Goal: Task Accomplishment & Management: Complete application form

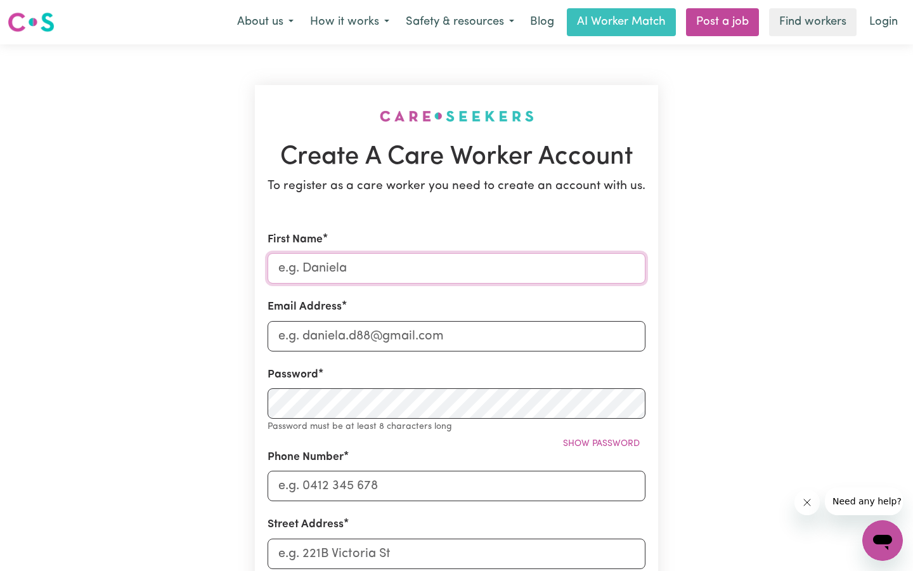
click at [378, 273] on input "First Name" at bounding box center [457, 268] width 378 height 30
type input "[DEMOGRAPHIC_DATA]"
type input "[EMAIL_ADDRESS][DOMAIN_NAME]"
type input "0425459373"
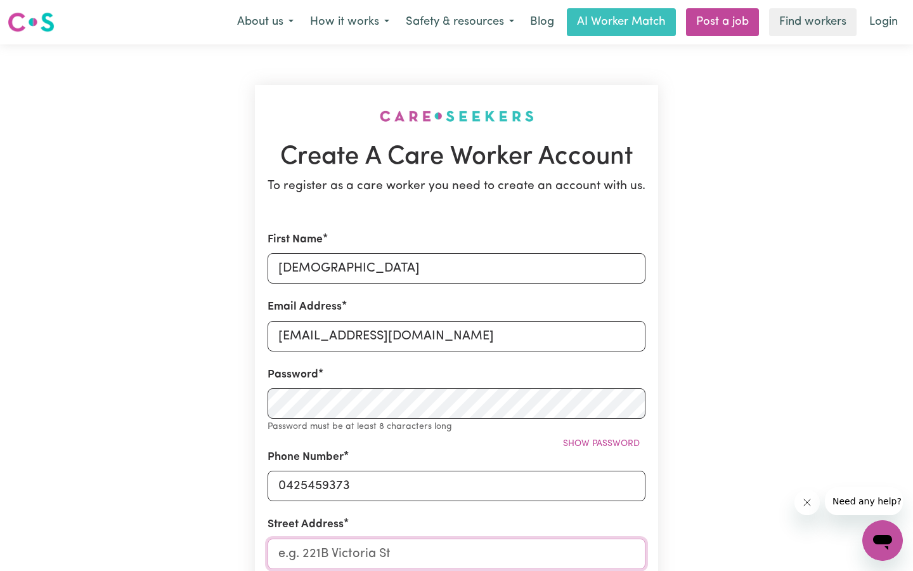
type input "1805/[STREET_ADDRESS]"
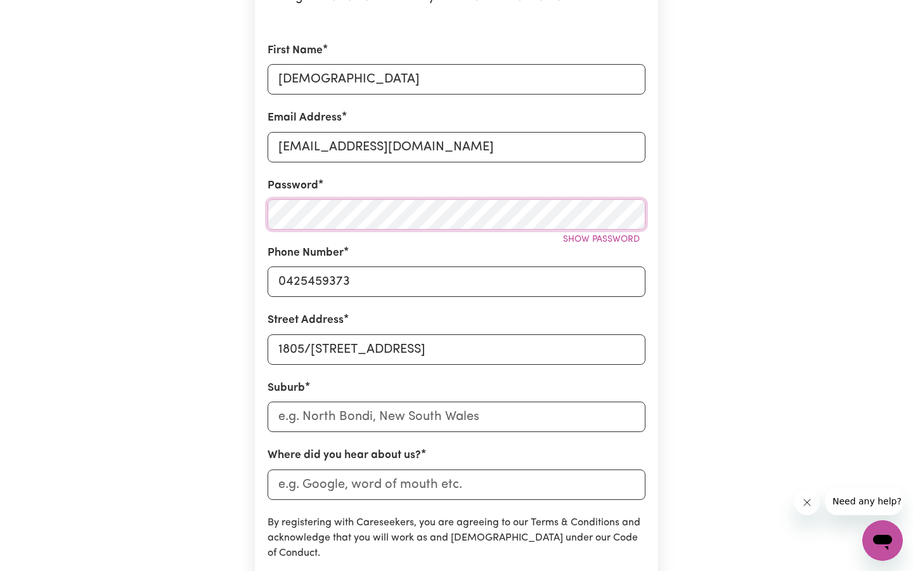
scroll to position [193, 0]
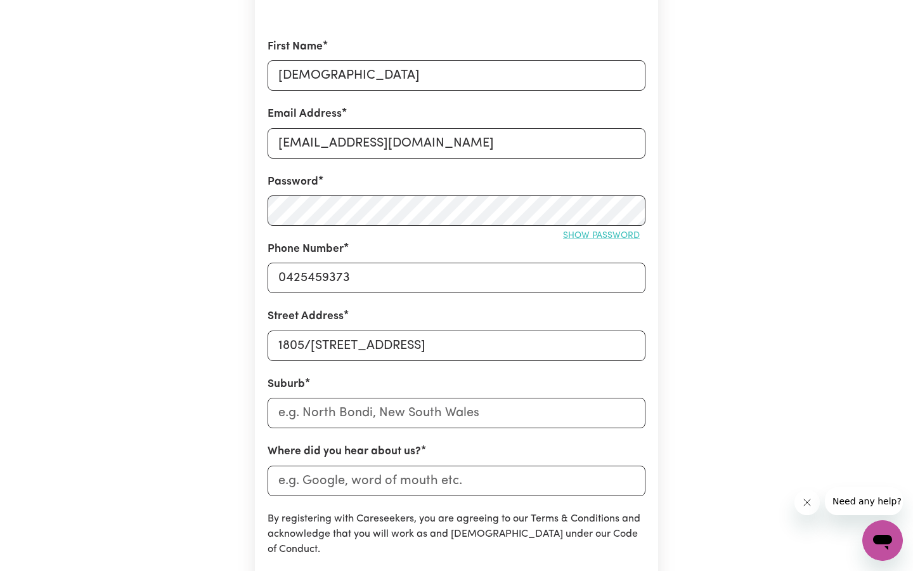
click at [611, 241] on button "Show password" at bounding box center [602, 236] width 88 height 20
click at [611, 241] on button "Hide password" at bounding box center [605, 236] width 82 height 20
click at [424, 413] on input "text" at bounding box center [457, 413] width 378 height 30
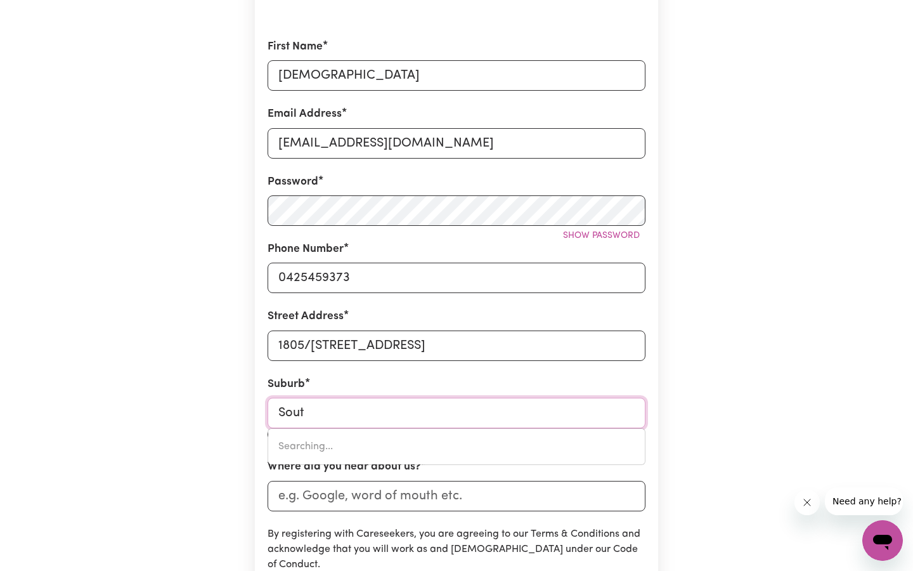
type input "South"
type input "[GEOGRAPHIC_DATA], [GEOGRAPHIC_DATA], 2640"
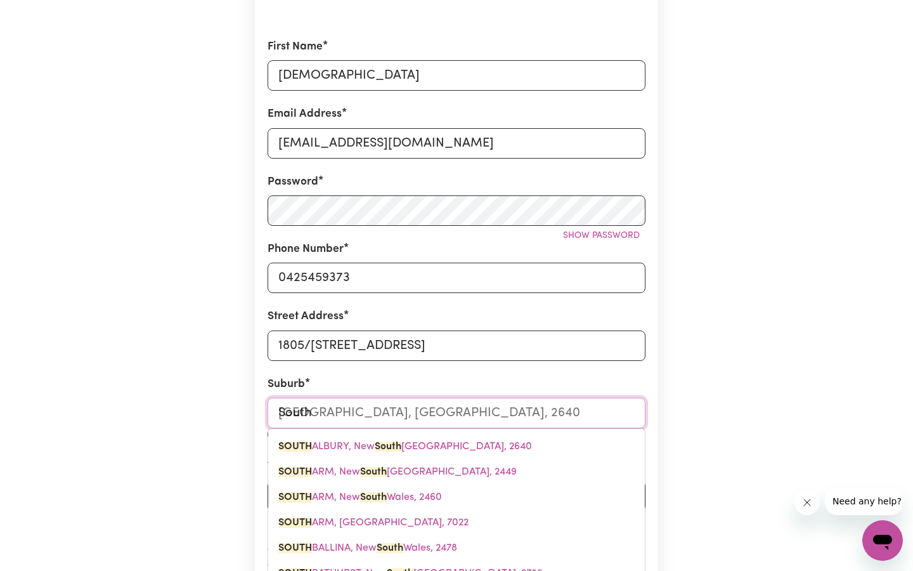
type input "Southb"
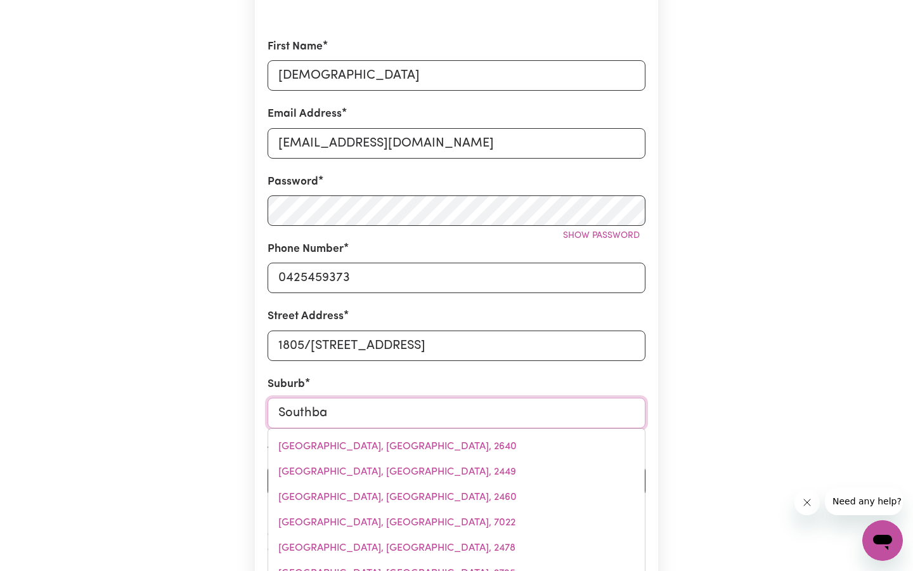
type input "Southban"
type input "SouthbanK, [GEOGRAPHIC_DATA], 3006"
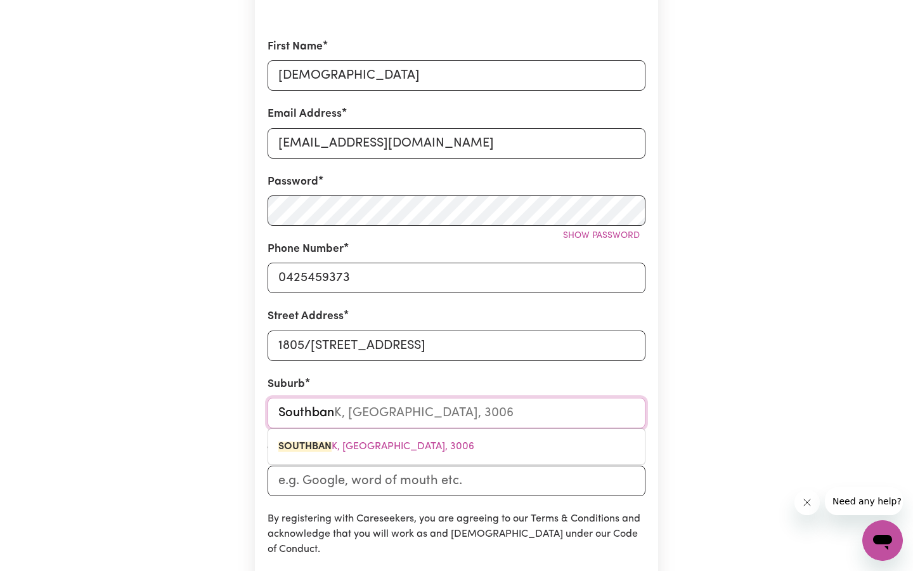
type input "Southbank"
type input "[GEOGRAPHIC_DATA]"
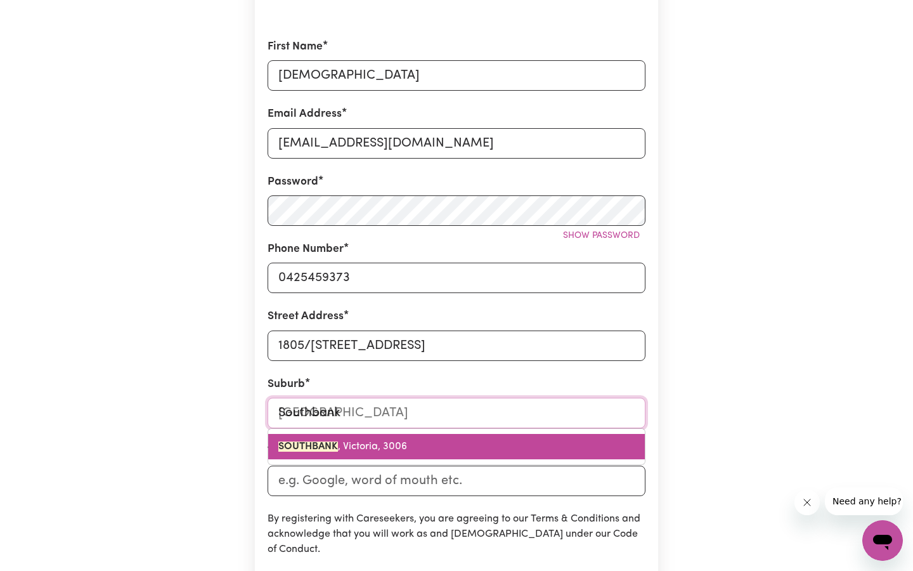
click at [384, 448] on span "SOUTHBANK , [GEOGRAPHIC_DATA], 3006" at bounding box center [342, 446] width 129 height 10
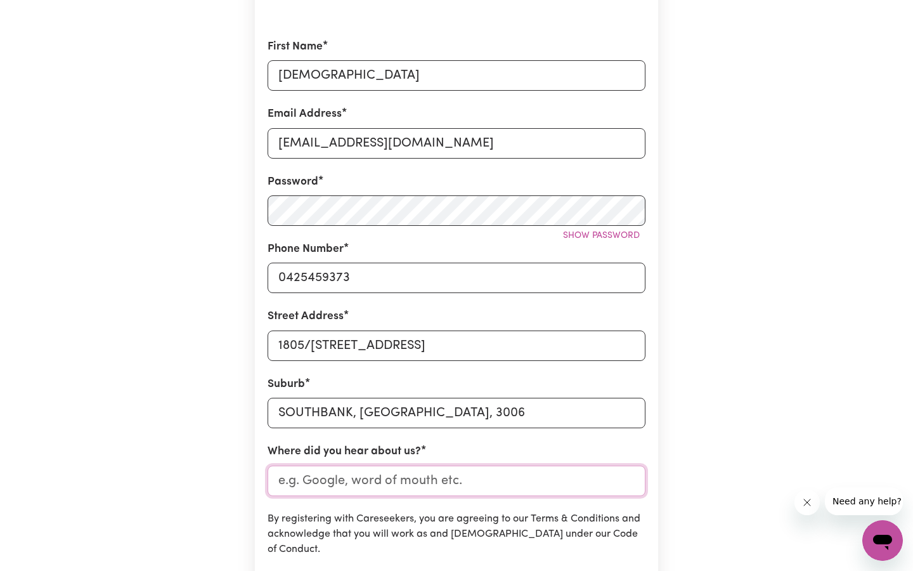
click at [377, 478] on input "Where did you hear about us?" at bounding box center [457, 481] width 378 height 30
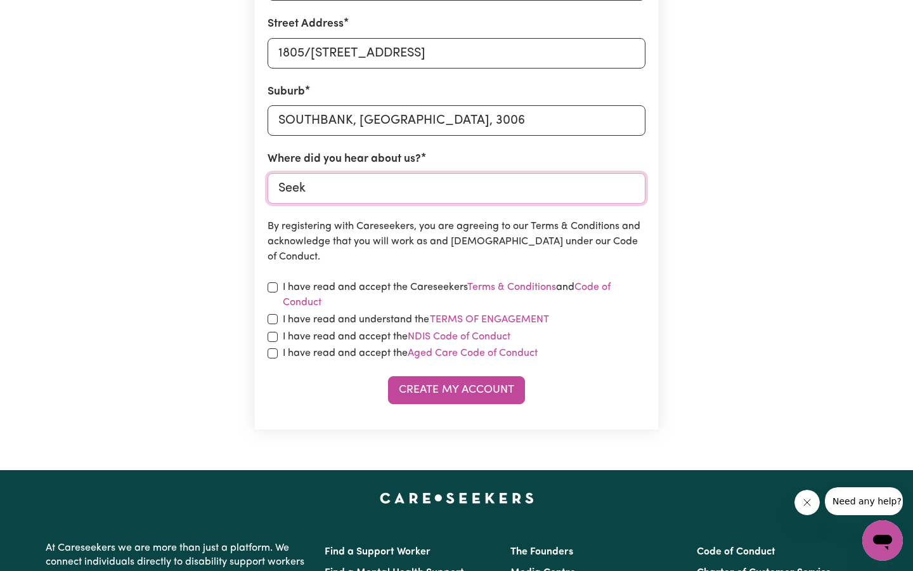
scroll to position [488, 0]
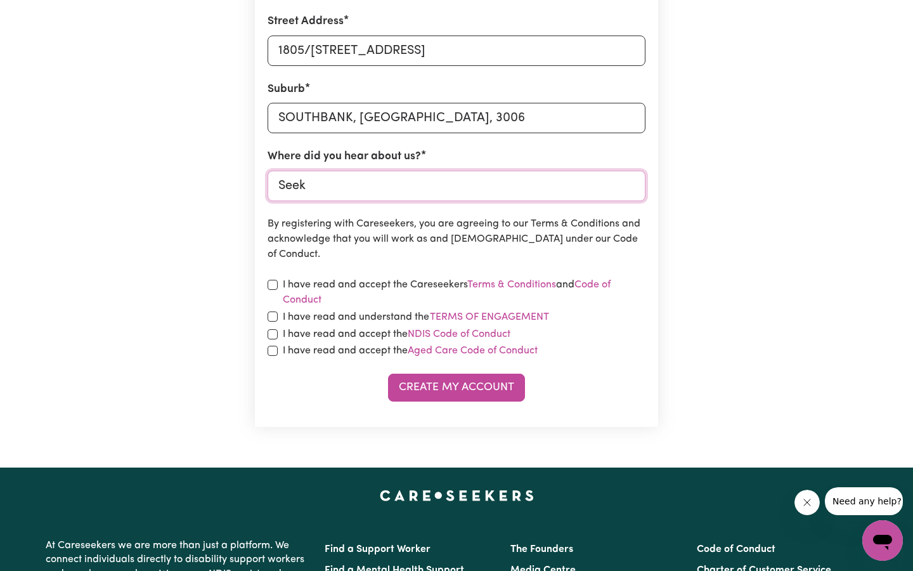
type input "Seek"
click at [265, 275] on section "Create A Care Worker Account To register as a care worker you need to create an…" at bounding box center [456, 12] width 403 height 830
click at [271, 282] on input "checkbox" at bounding box center [273, 285] width 10 height 10
checkbox input "true"
click at [271, 316] on input "checkbox" at bounding box center [273, 316] width 10 height 10
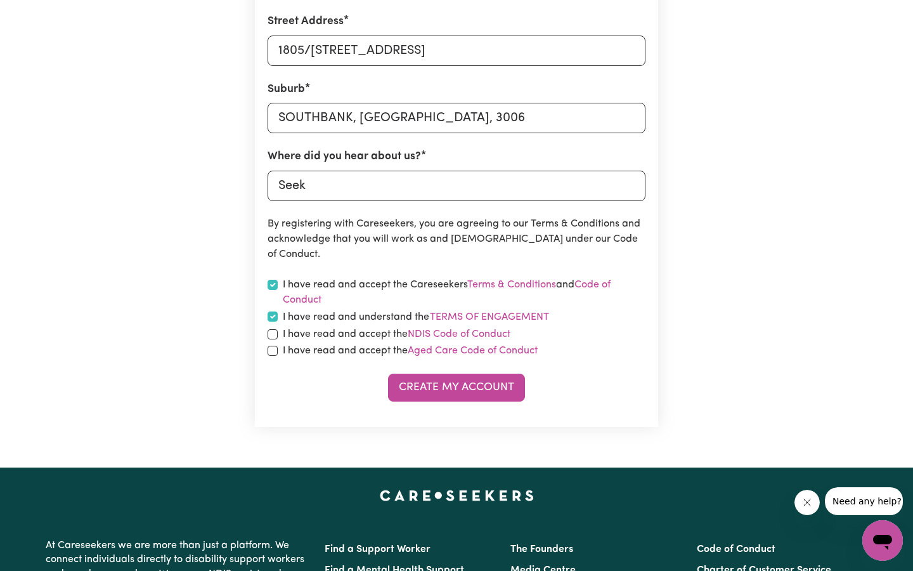
checkbox input "true"
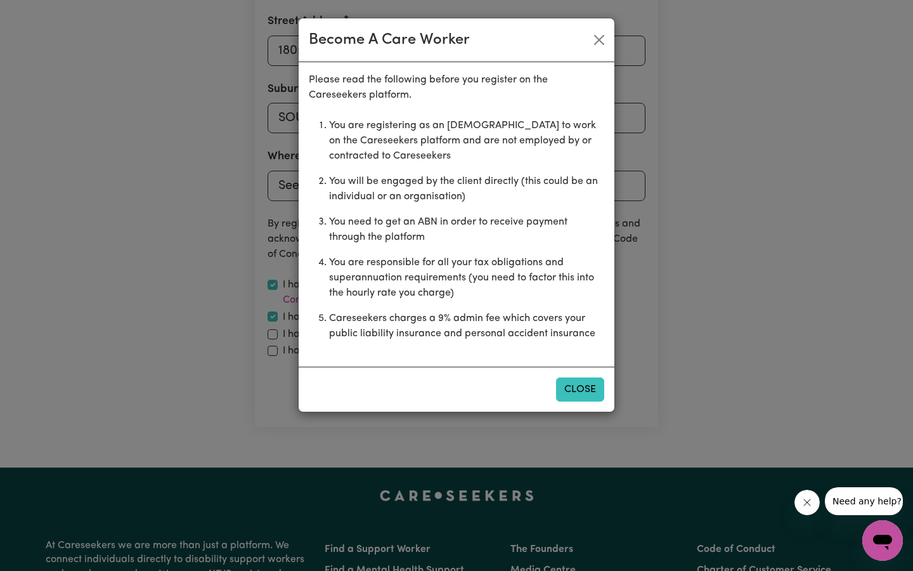
click at [591, 377] on button "Close" at bounding box center [580, 389] width 48 height 24
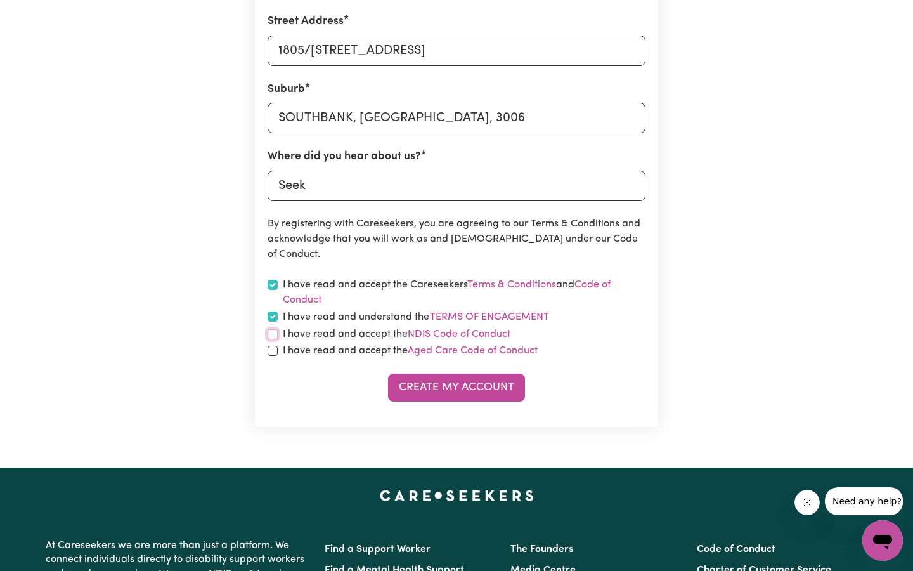
click at [274, 331] on input "checkbox" at bounding box center [273, 334] width 10 height 10
checkbox input "true"
click at [273, 351] on input "checkbox" at bounding box center [273, 351] width 10 height 10
checkbox input "true"
click at [492, 386] on button "Create My Account" at bounding box center [456, 388] width 137 height 28
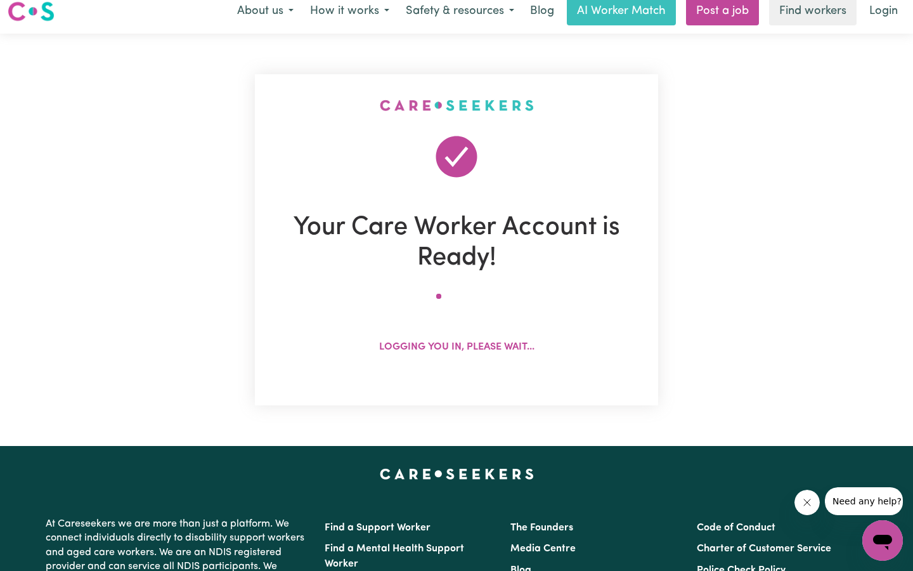
scroll to position [0, 0]
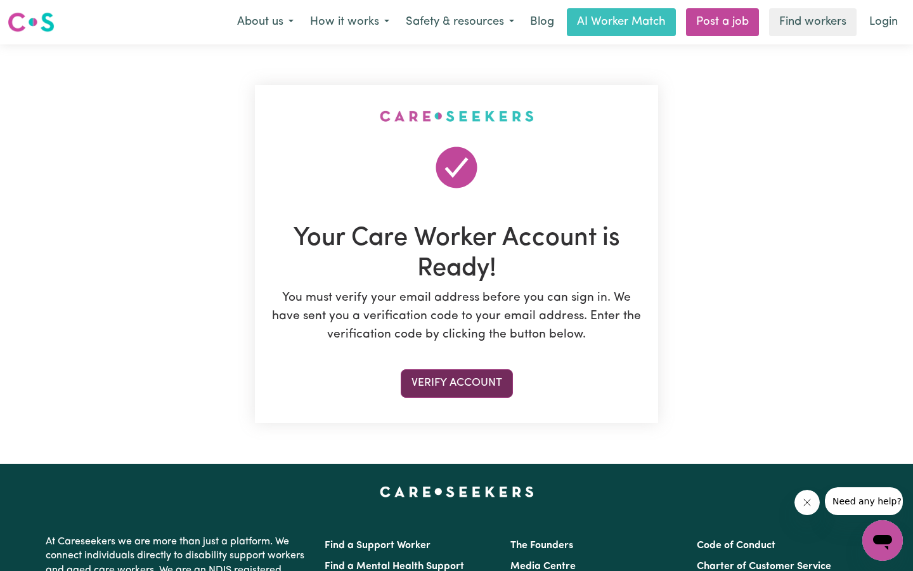
click at [441, 384] on button "Verify Account" at bounding box center [457, 383] width 112 height 28
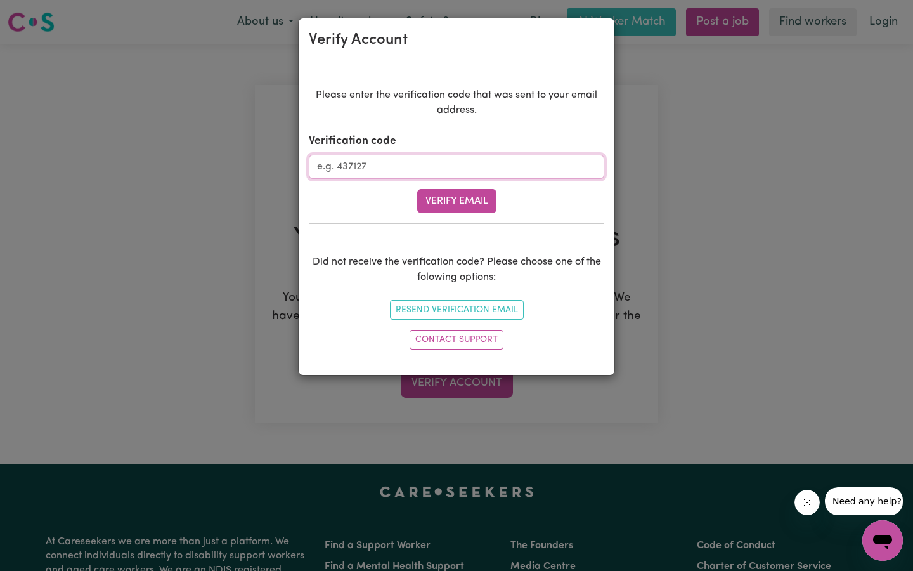
click at [464, 173] on input "Verification code" at bounding box center [457, 167] width 296 height 24
type input "554902"
click at [478, 197] on button "Verify Email" at bounding box center [456, 201] width 79 height 24
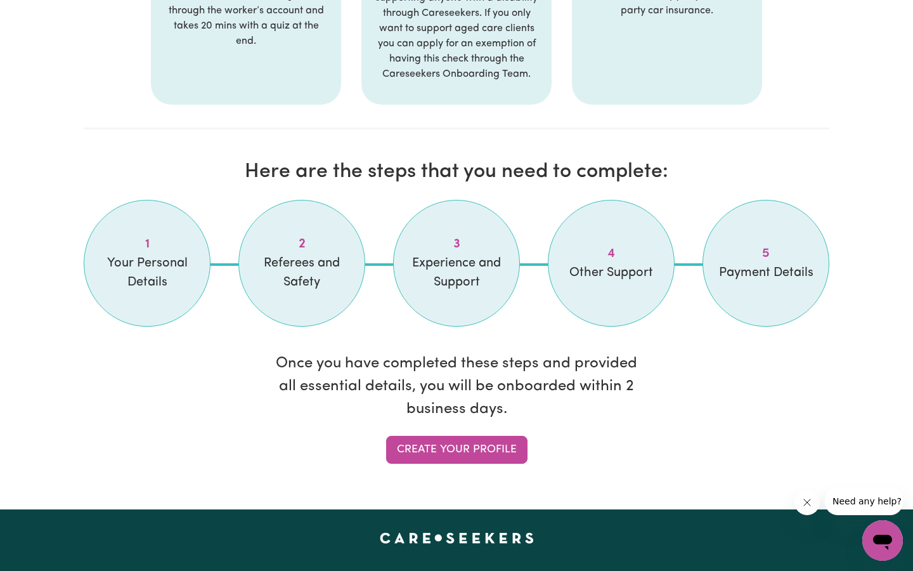
scroll to position [958, 0]
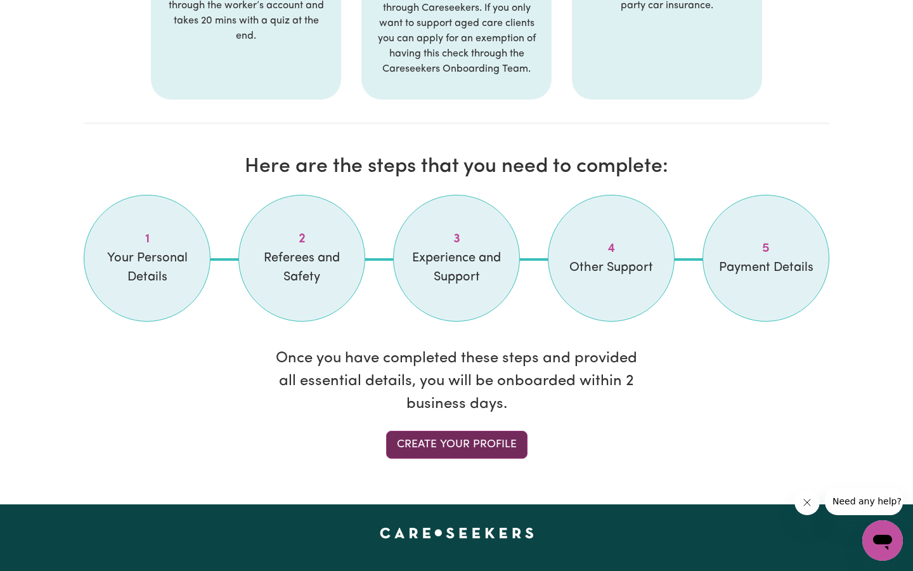
click at [459, 431] on link "Create your profile" at bounding box center [456, 445] width 141 height 28
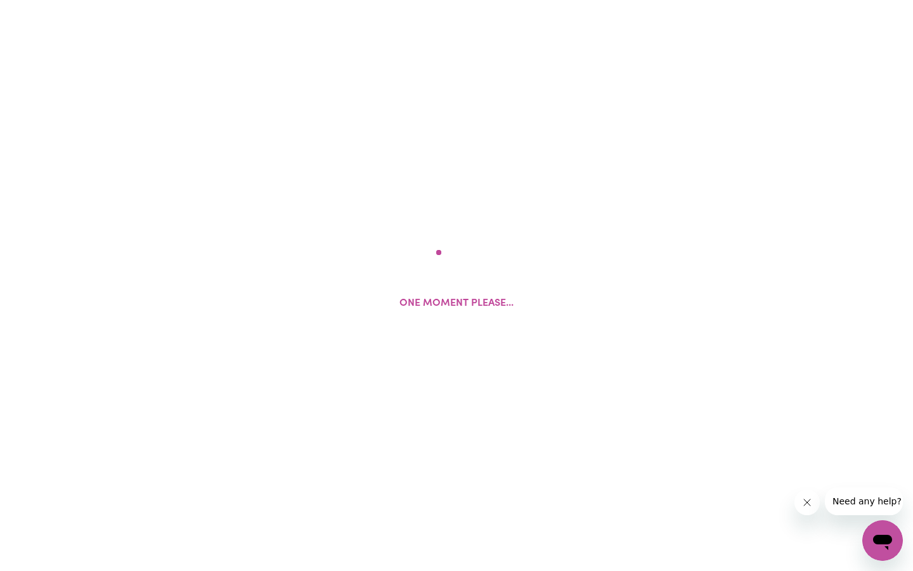
select select "Studying a healthcare related degree or qualification"
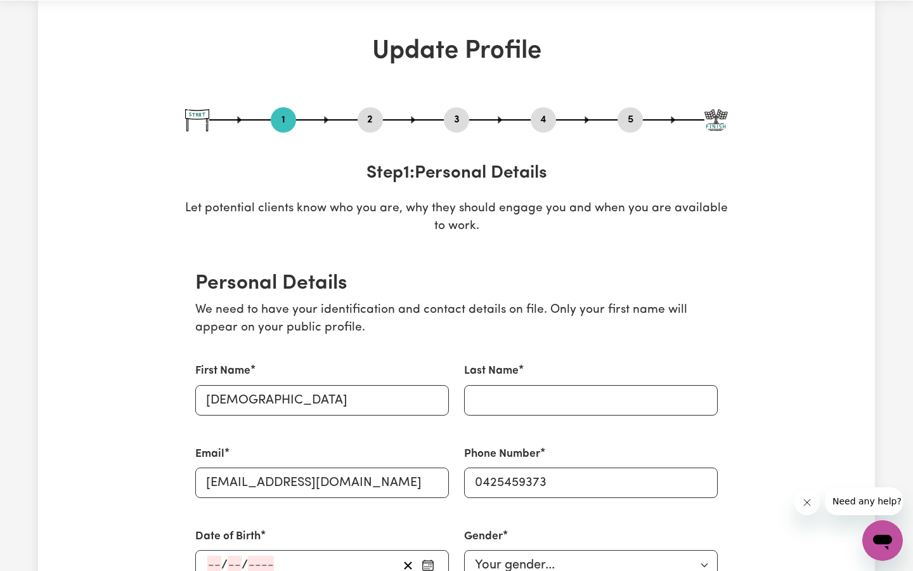
scroll to position [53, 0]
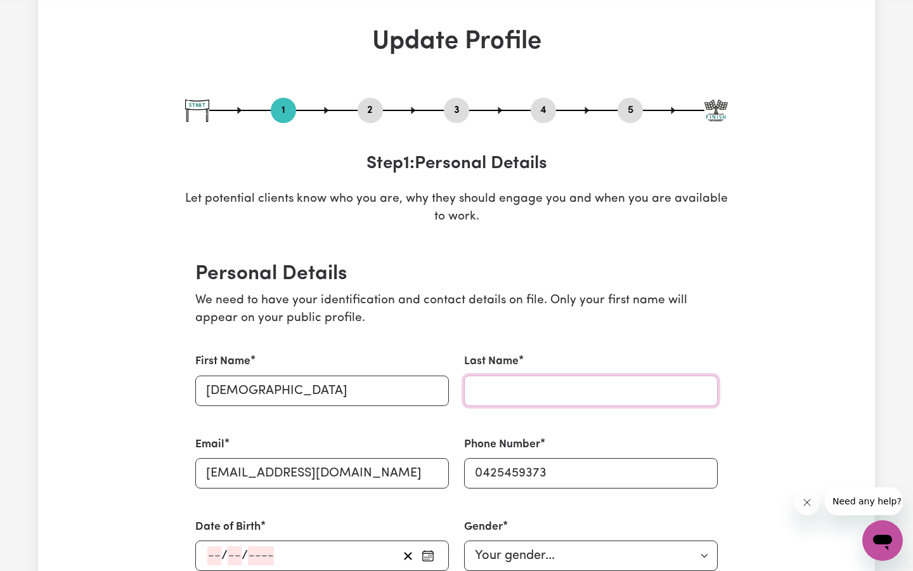
click at [505, 388] on input "Last Name" at bounding box center [591, 391] width 254 height 30
type input "rana"
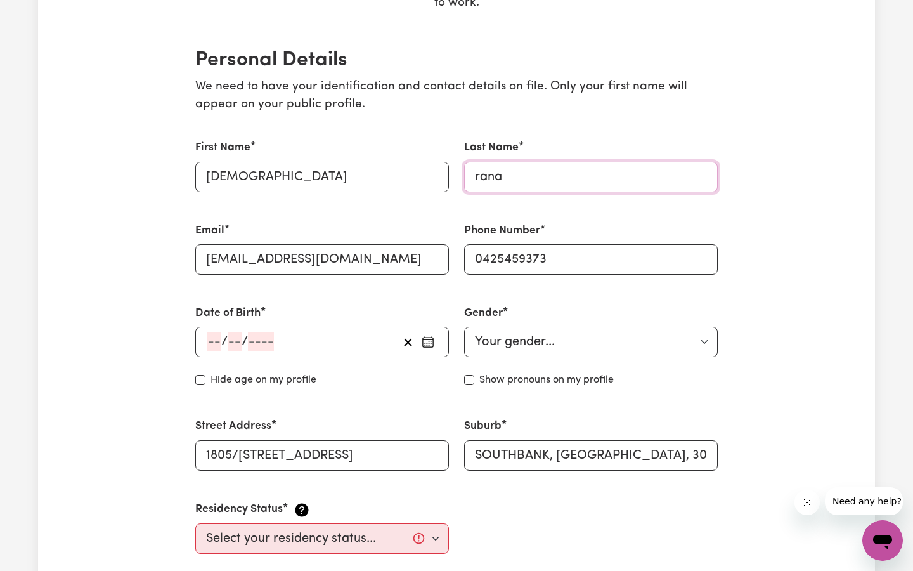
scroll to position [268, 0]
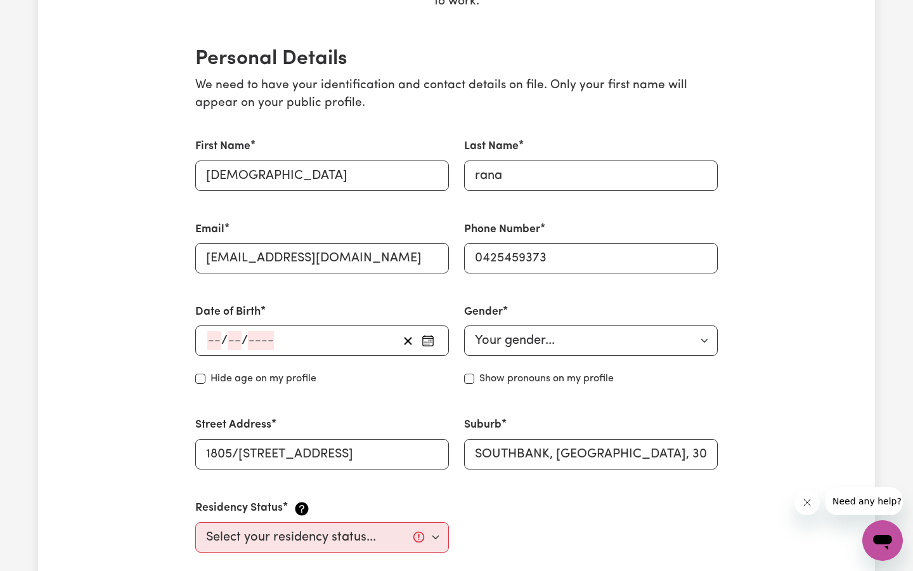
click at [429, 339] on circle "button" at bounding box center [429, 339] width 1 height 1
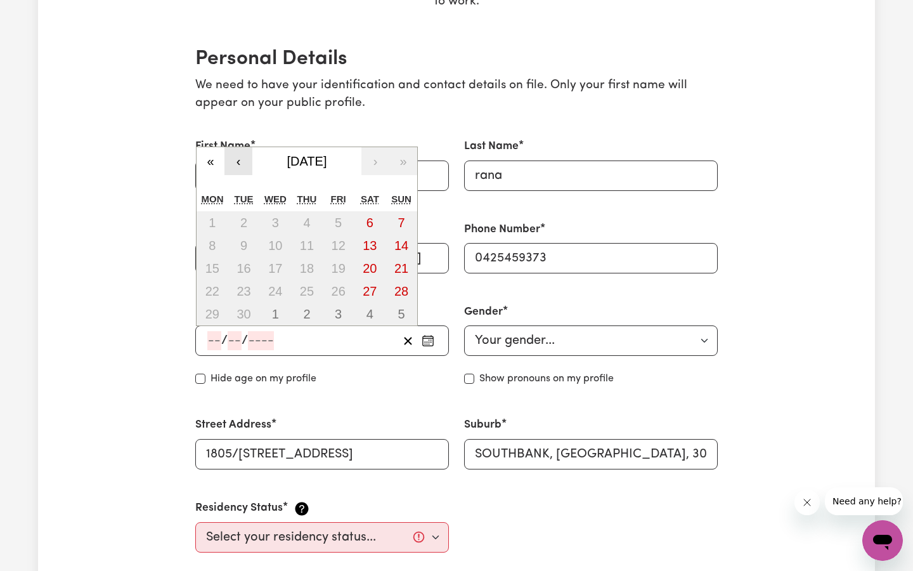
click at [242, 159] on button "‹" at bounding box center [239, 161] width 28 height 28
click at [218, 160] on button "«" at bounding box center [211, 161] width 28 height 28
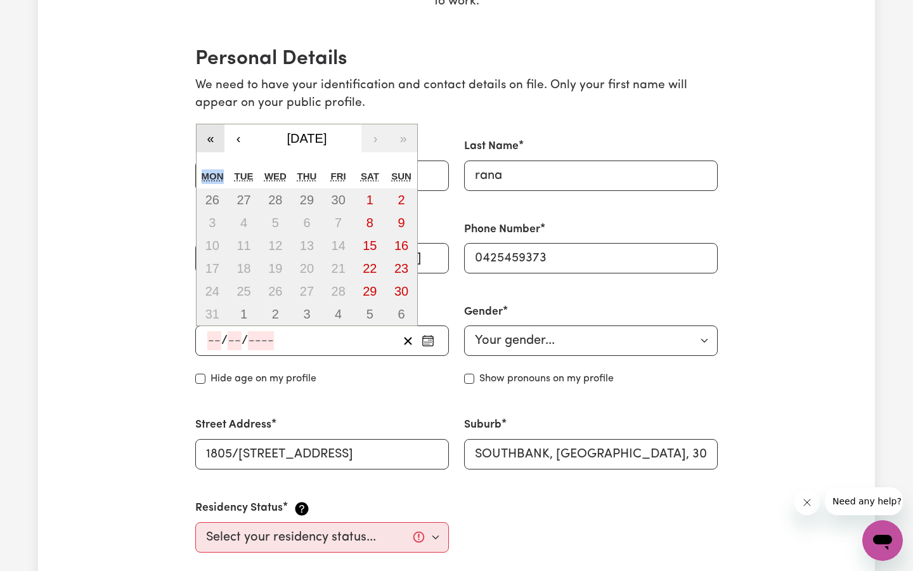
click at [218, 160] on div "« ‹ [DATE] › » Mon Tue Wed Thu Fri Sat Sun 26 27 28 29 30 1 2 3 4 5 6 7 8 9 10 …" at bounding box center [307, 225] width 222 height 203
click at [212, 130] on button "«" at bounding box center [211, 138] width 28 height 28
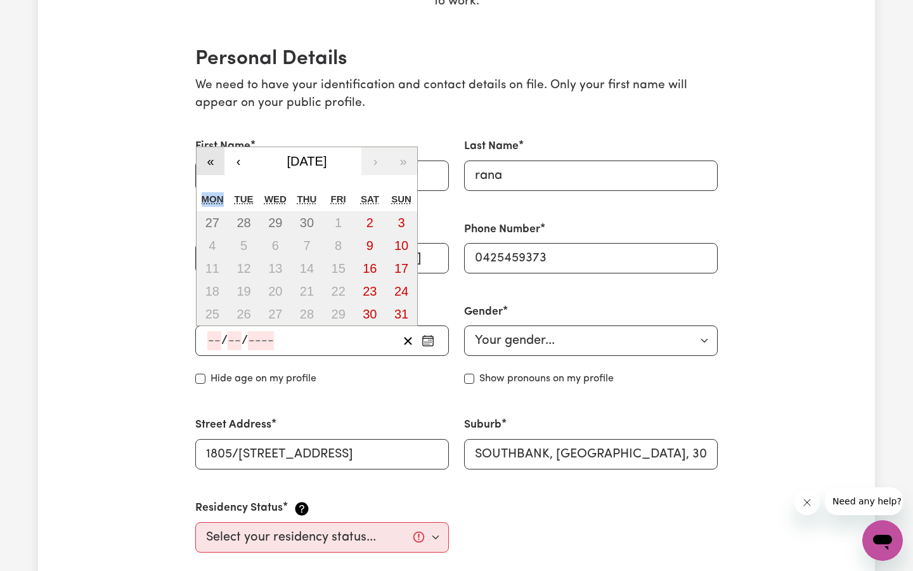
click at [214, 159] on button "«" at bounding box center [211, 161] width 28 height 28
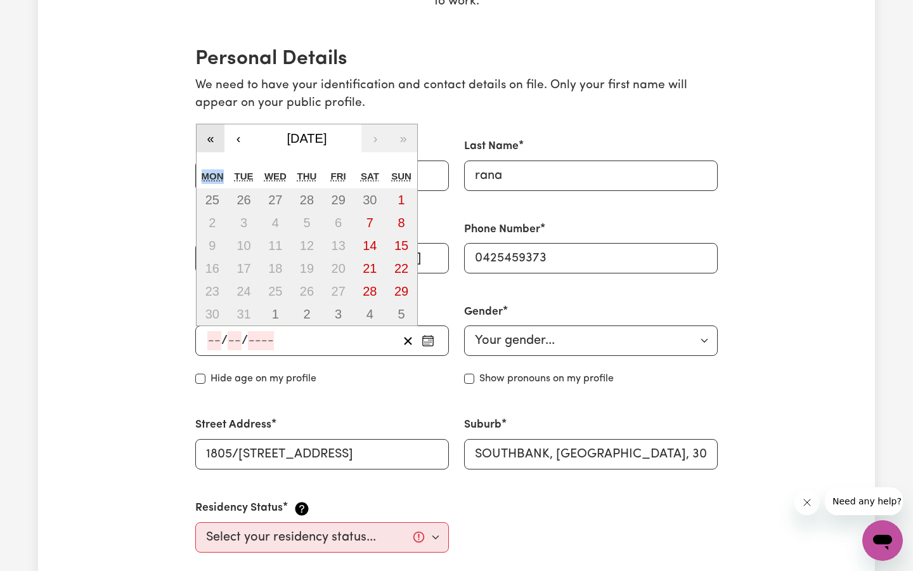
click at [214, 159] on div "« ‹ [DATE] › » Mon Tue Wed Thu Fri Sat Sun 25 26 27 28 29 30 1 2 3 4 5 6 7 8 9 …" at bounding box center [307, 225] width 222 height 203
click at [212, 138] on button "«" at bounding box center [211, 138] width 28 height 28
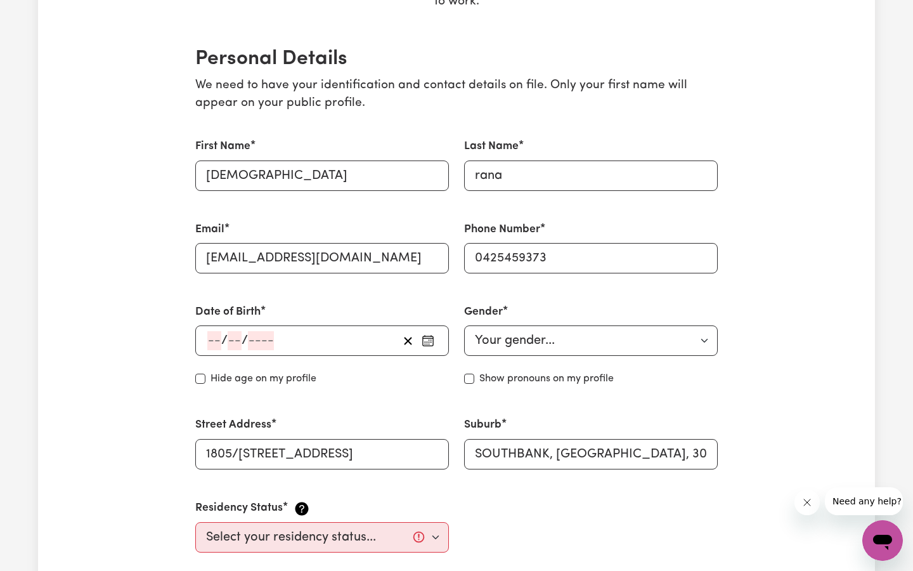
click at [212, 138] on label "First Name" at bounding box center [222, 146] width 55 height 16
click at [212, 160] on input "[DEMOGRAPHIC_DATA]" at bounding box center [322, 175] width 254 height 30
click at [214, 340] on input "number" at bounding box center [214, 340] width 14 height 19
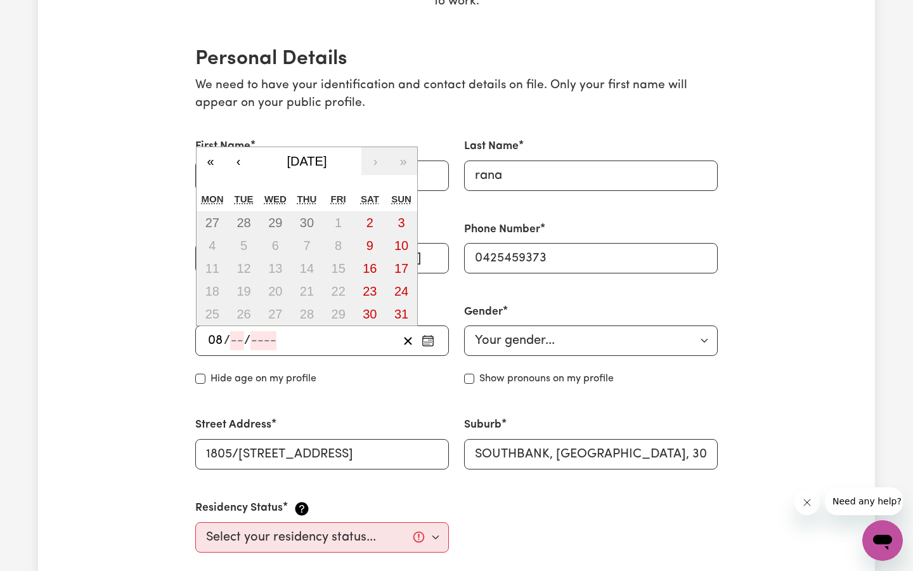
type input "08"
click at [245, 339] on input "09" at bounding box center [238, 340] width 16 height 19
type input "08"
type input "199"
type input "[DATE]"
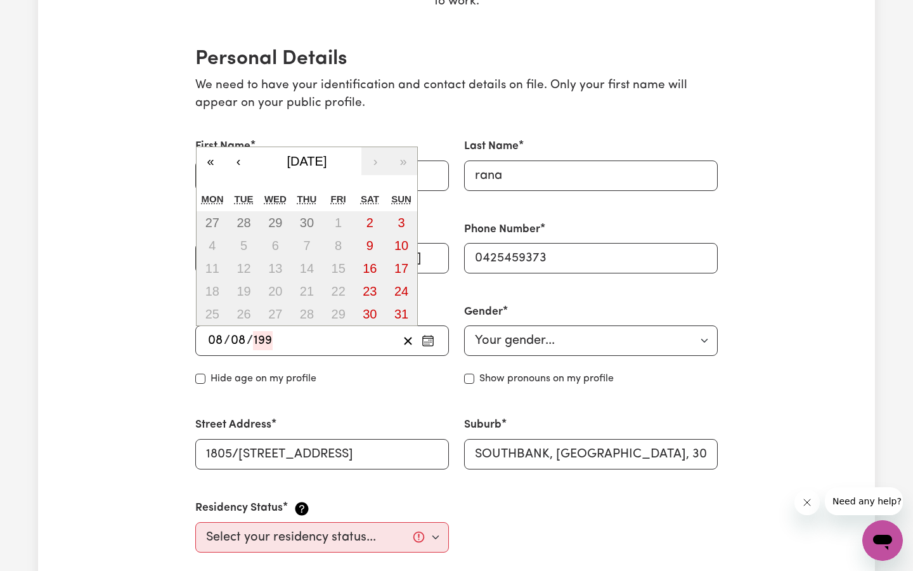
type input "8"
type input "1998"
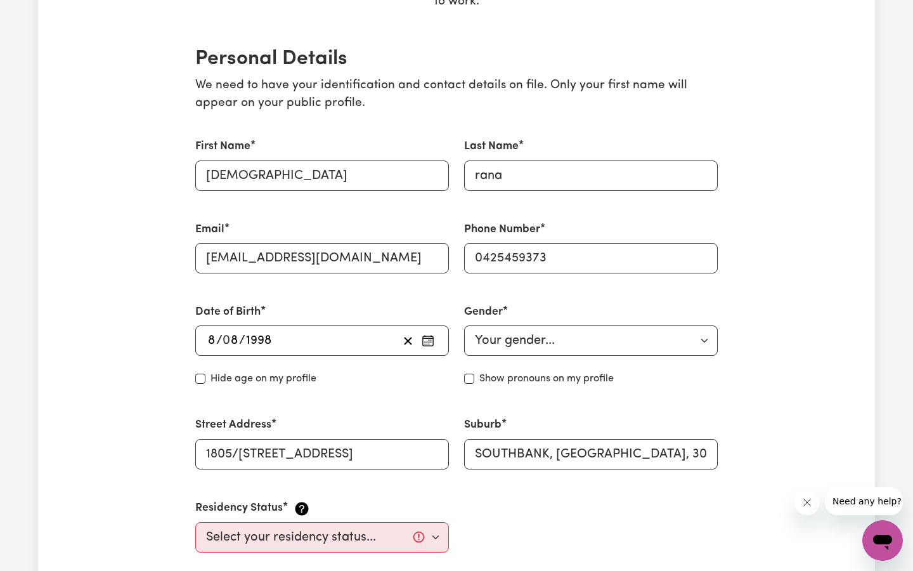
click at [340, 405] on div "Street Address [STREET_ADDRESS]" at bounding box center [322, 443] width 269 height 82
click at [583, 341] on select "Your gender... [DEMOGRAPHIC_DATA] [DEMOGRAPHIC_DATA] [DEMOGRAPHIC_DATA] Other P…" at bounding box center [591, 340] width 254 height 30
select select "[DEMOGRAPHIC_DATA]"
click at [346, 426] on div "Street Address [STREET_ADDRESS]" at bounding box center [322, 443] width 254 height 52
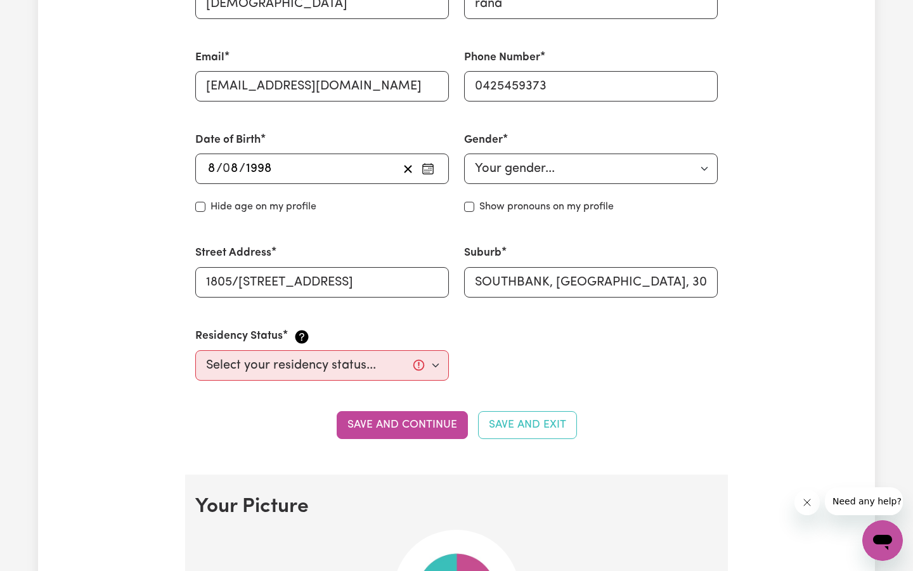
scroll to position [454, 0]
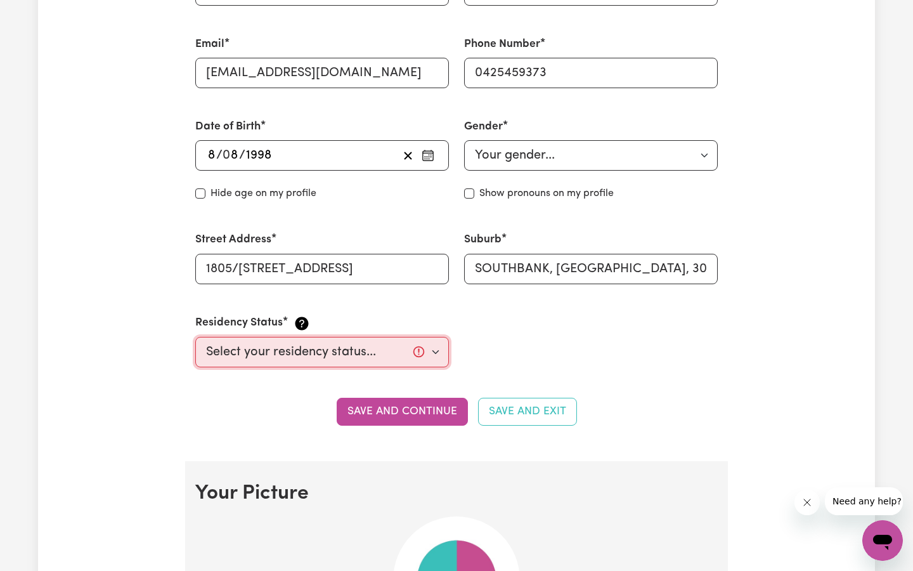
click at [409, 354] on select "Select your residency status... [DEMOGRAPHIC_DATA] citizen Australian PR [DEMOG…" at bounding box center [322, 352] width 254 height 30
select select "Student Visa"
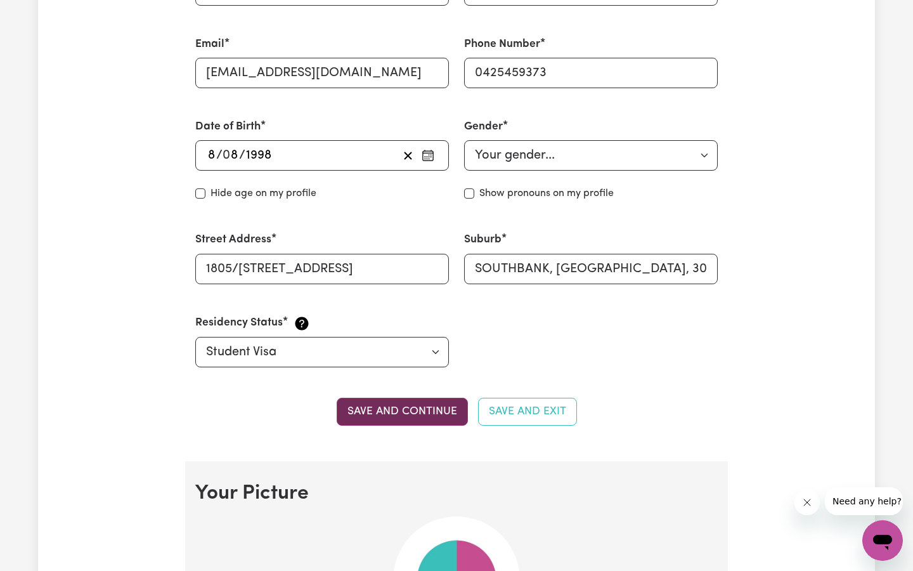
click at [437, 410] on button "Save and continue" at bounding box center [402, 412] width 131 height 28
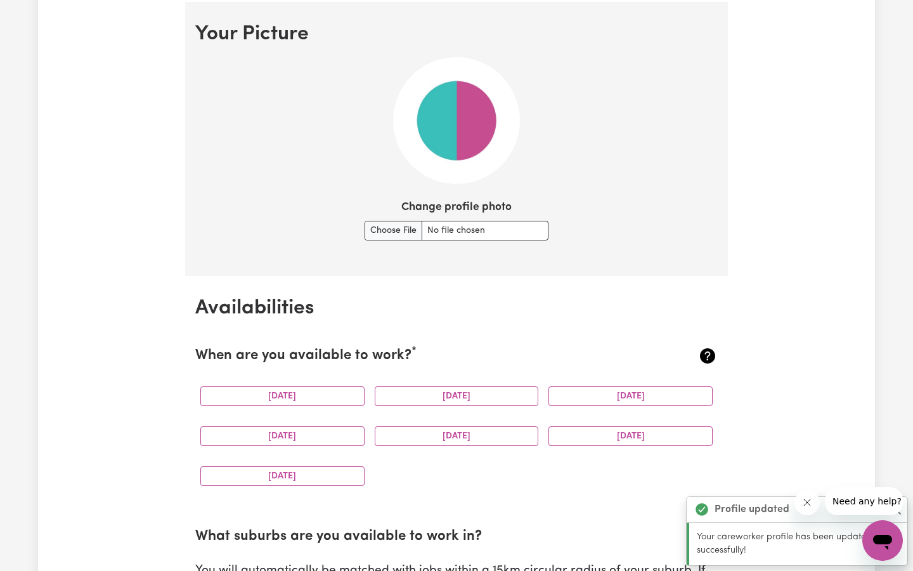
scroll to position [915, 0]
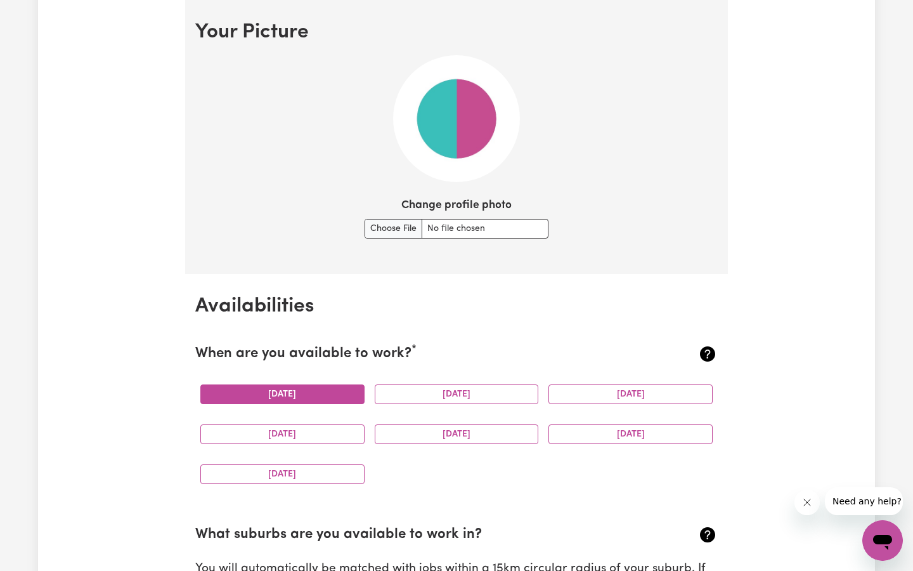
click at [302, 391] on button "[DATE]" at bounding box center [282, 394] width 164 height 20
click at [420, 395] on button "[DATE]" at bounding box center [457, 394] width 164 height 20
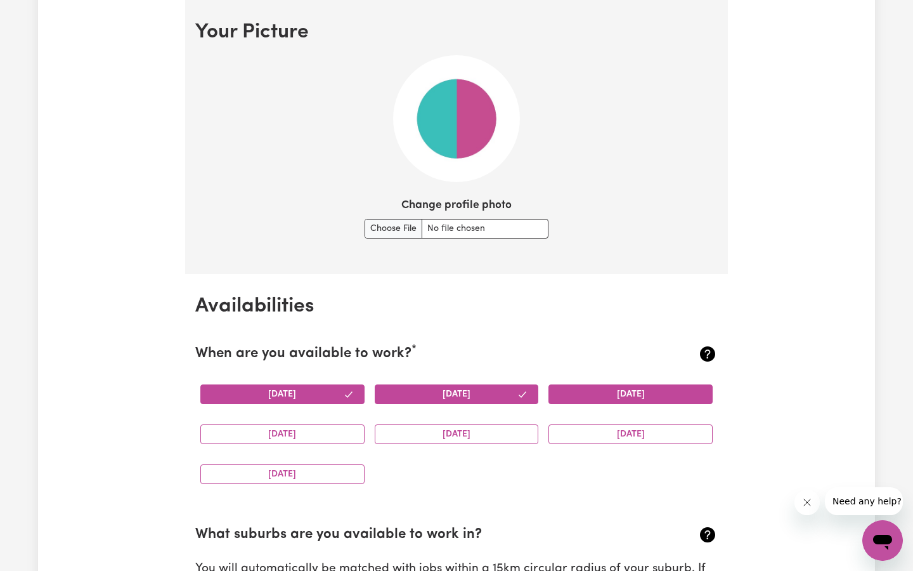
click at [641, 389] on button "[DATE]" at bounding box center [631, 394] width 164 height 20
click at [623, 435] on button "[DATE]" at bounding box center [631, 434] width 164 height 20
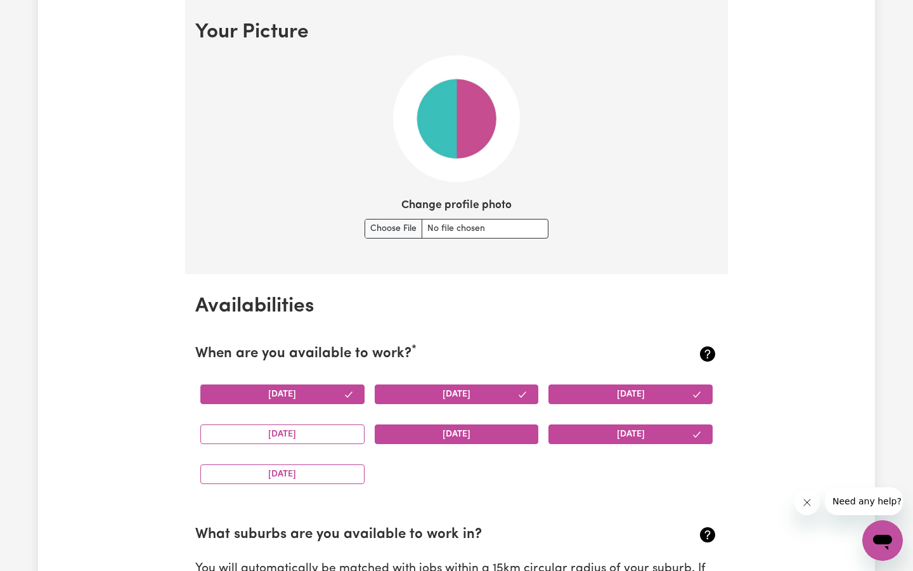
click at [493, 440] on button "[DATE]" at bounding box center [457, 434] width 164 height 20
click at [303, 438] on button "[DATE]" at bounding box center [282, 434] width 164 height 20
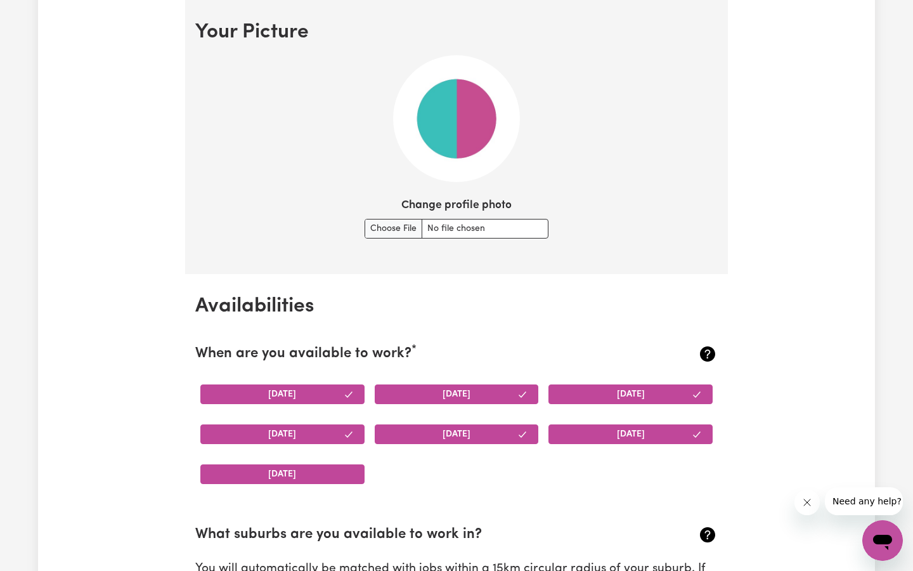
click at [303, 483] on button "[DATE]" at bounding box center [282, 474] width 164 height 20
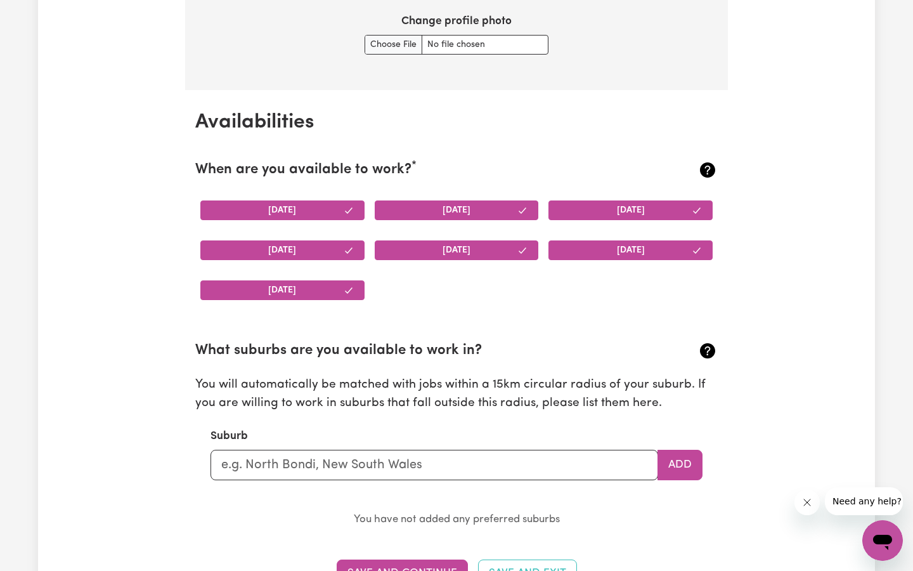
scroll to position [1111, 0]
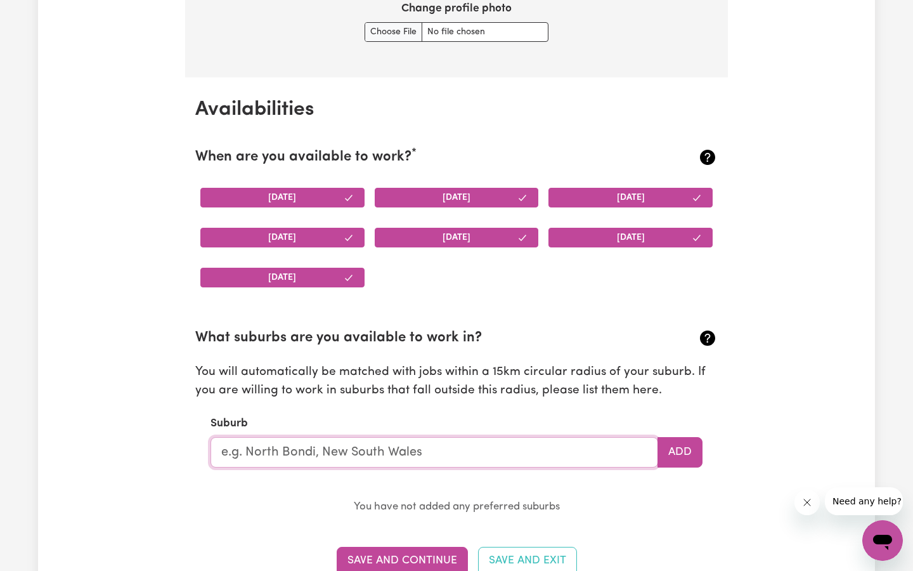
click at [377, 459] on input "text" at bounding box center [435, 452] width 448 height 30
click at [297, 457] on input "text" at bounding box center [435, 452] width 448 height 30
paste input "Melbourne VIC 3004"
type input "Melbourne VIC 3004"
click at [419, 558] on button "Save and Continue" at bounding box center [402, 561] width 131 height 28
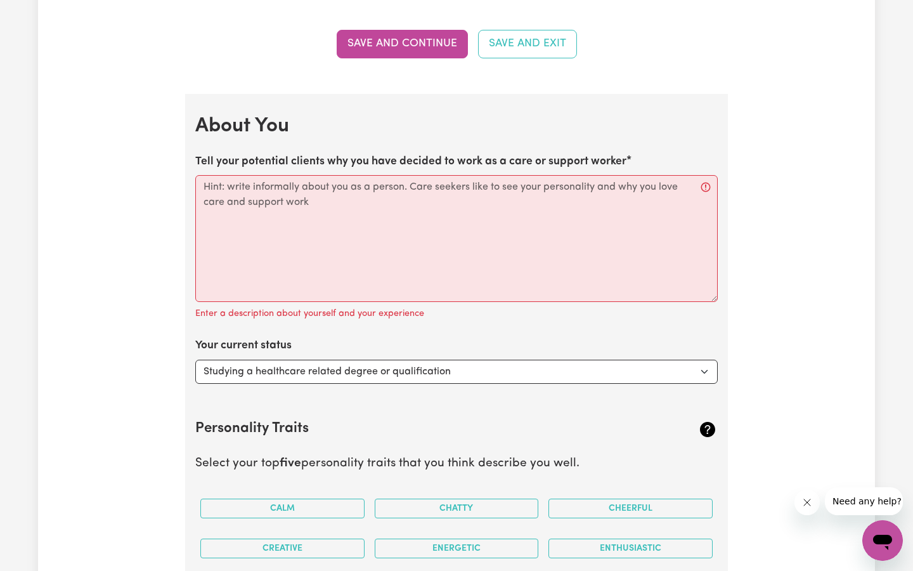
scroll to position [1629, 0]
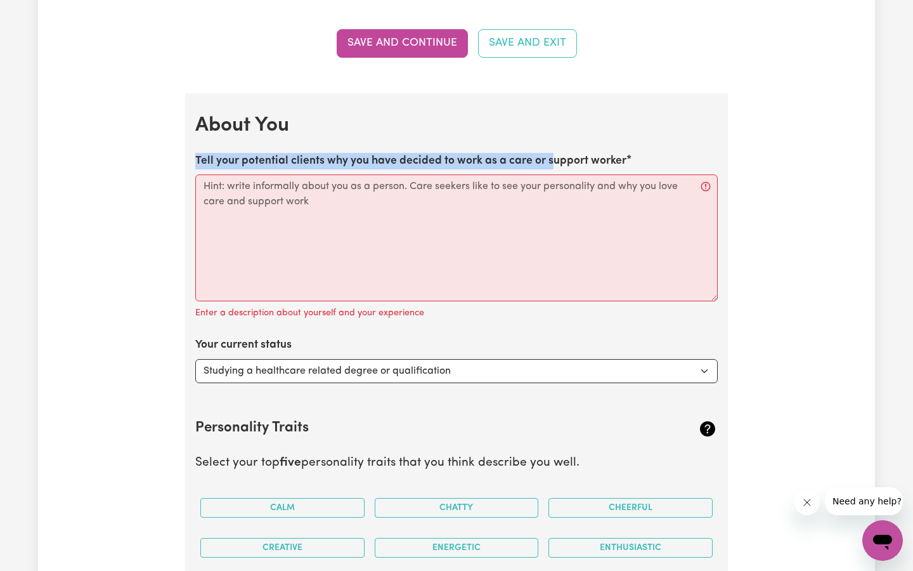
drag, startPoint x: 195, startPoint y: 155, endPoint x: 554, endPoint y: 160, distance: 359.1
click at [554, 160] on label "Tell your potential clients why you have decided to work as a care or support w…" at bounding box center [410, 161] width 431 height 16
click at [554, 174] on textarea "Tell your potential clients why you have decided to work as a care or support w…" at bounding box center [456, 237] width 523 height 127
drag, startPoint x: 194, startPoint y: 158, endPoint x: 627, endPoint y: 156, distance: 432.6
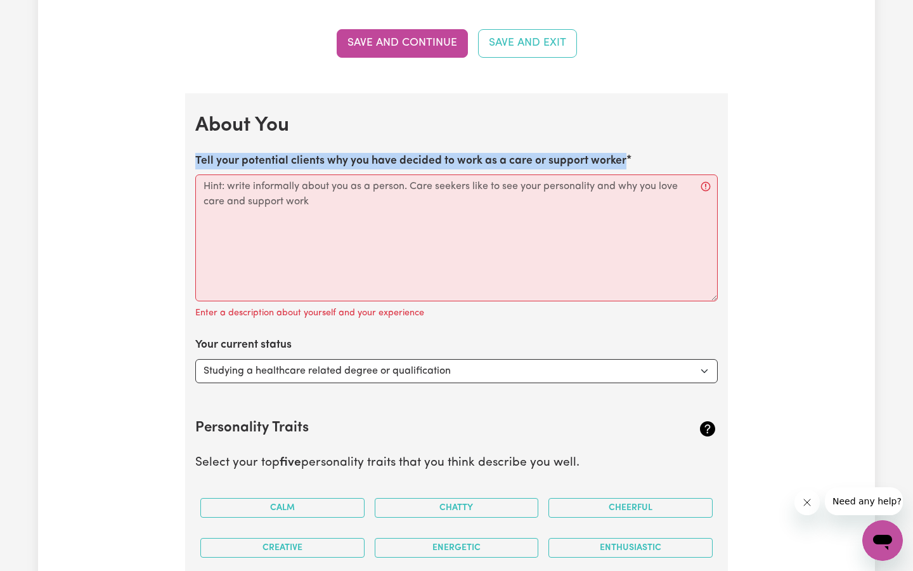
copy label "Tell your potential clients why you have decided to work as a care or support w…"
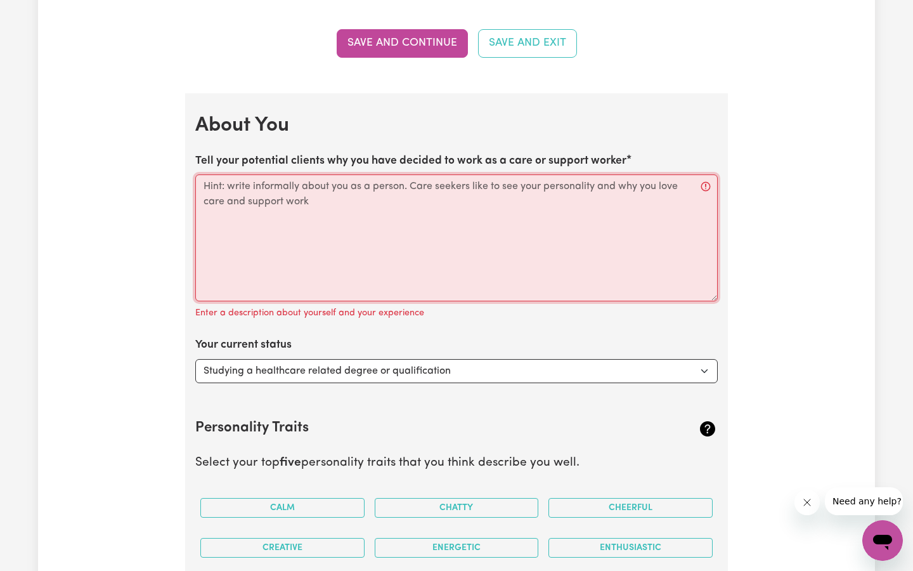
click at [437, 219] on textarea "Tell your potential clients why you have decided to work as a care or support w…" at bounding box center [456, 237] width 523 height 127
paste textarea "L ipsumdo si amet co a elit/seddoei tempor incidid U laboreetd magna aliquae ad…"
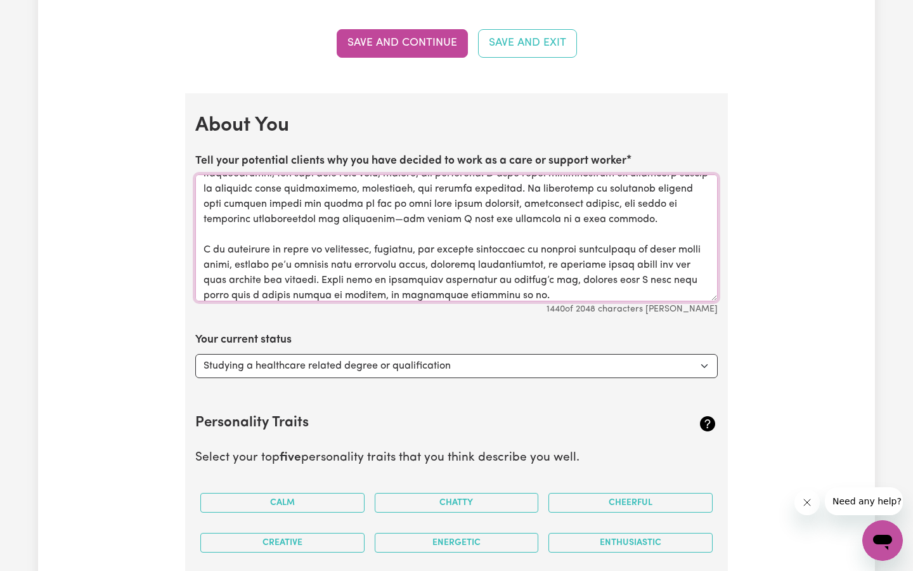
scroll to position [141, 0]
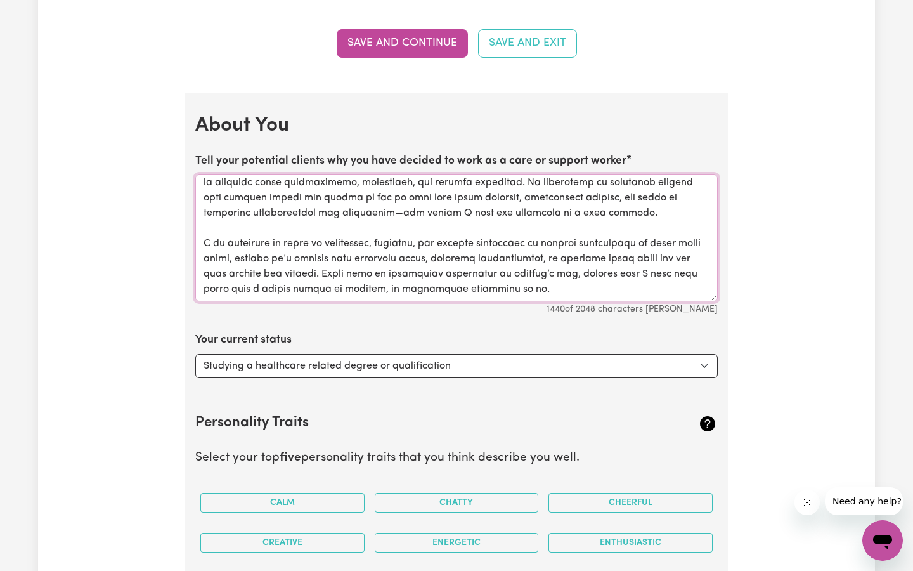
click at [338, 212] on textarea "Tell your potential clients why you have decided to work as a care or support w…" at bounding box center [456, 237] width 523 height 127
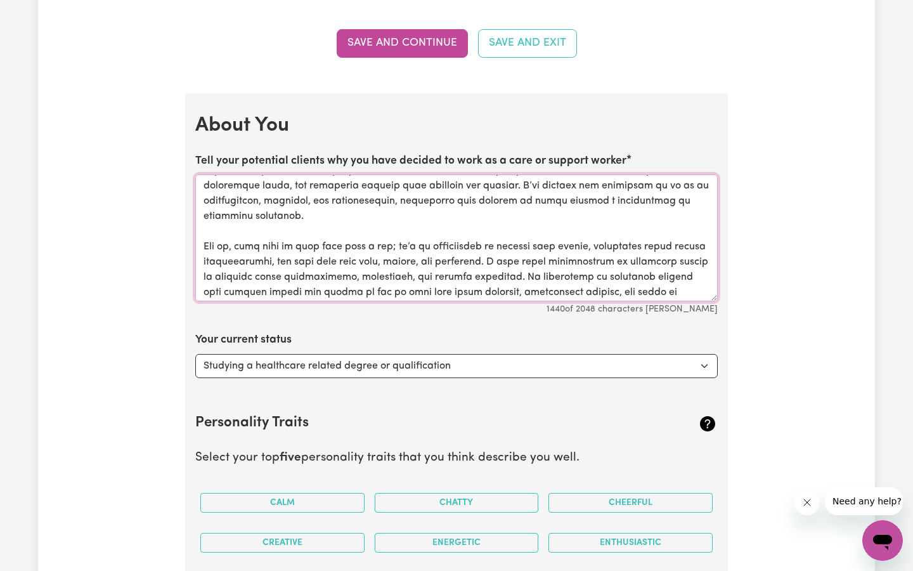
scroll to position [0, 0]
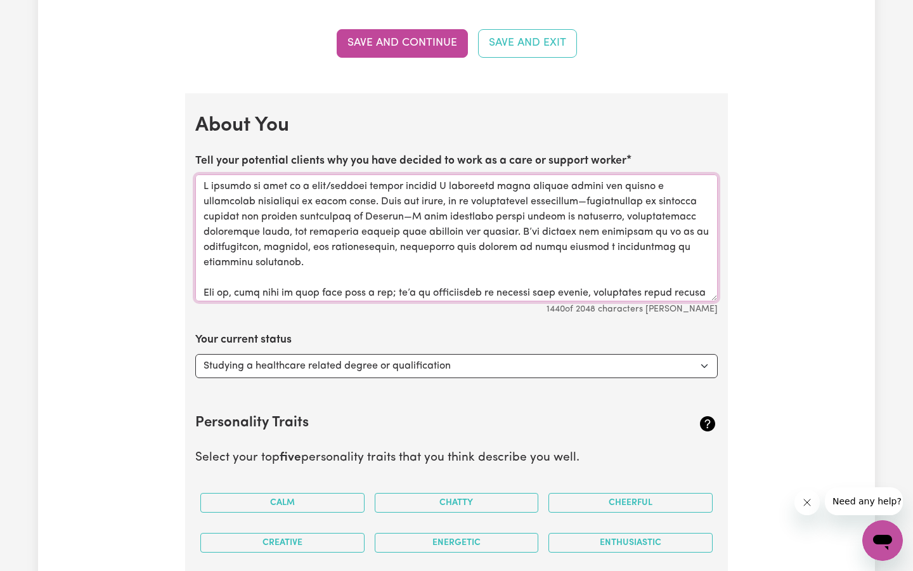
click at [406, 215] on textarea "Tell your potential clients why you have decided to work as a care or support w…" at bounding box center [456, 237] width 523 height 127
click at [405, 212] on textarea "Tell your potential clients why you have decided to work as a care or support w…" at bounding box center [456, 237] width 523 height 127
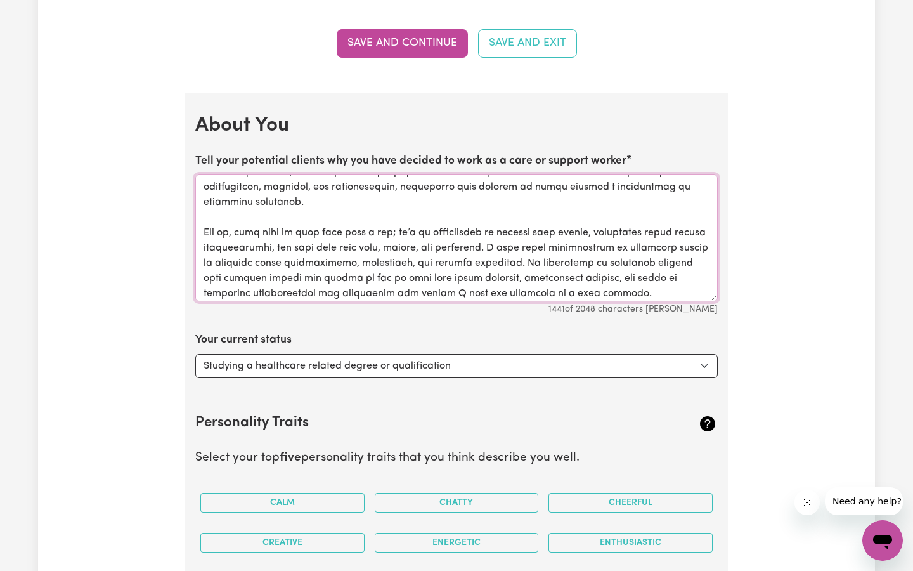
scroll to position [141, 0]
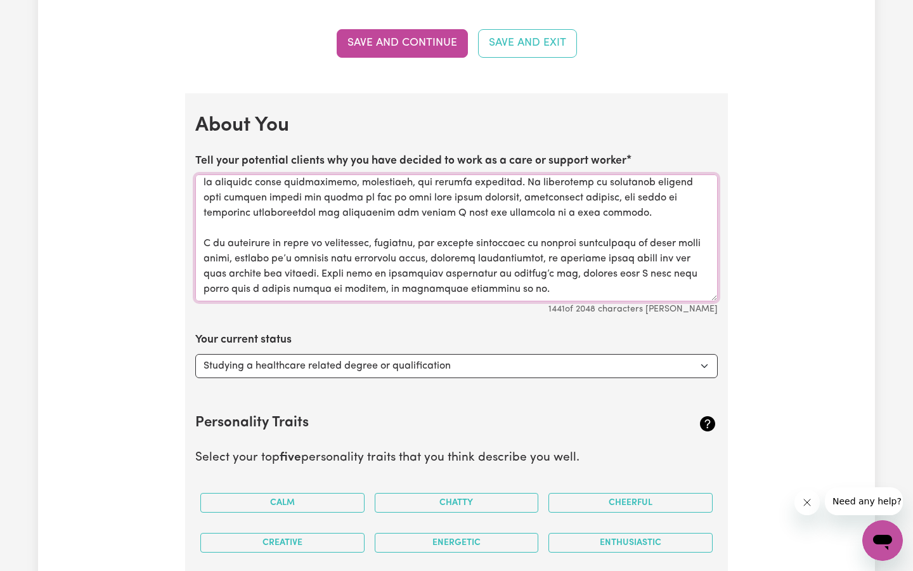
type textarea "L ipsumdo si amet co a elit/seddoei tempor incidid U laboreetd magna aliquae ad…"
click at [496, 367] on select "Select... Studying a healthcare related degree or qualification Studying a non-…" at bounding box center [456, 366] width 523 height 24
select select "Studying a non-healthcare related degree or qualification"
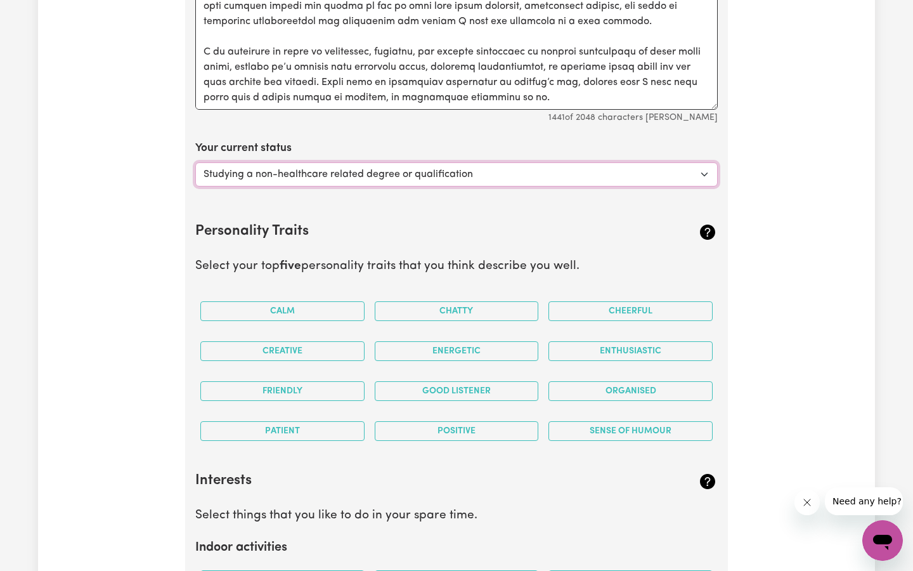
scroll to position [1827, 0]
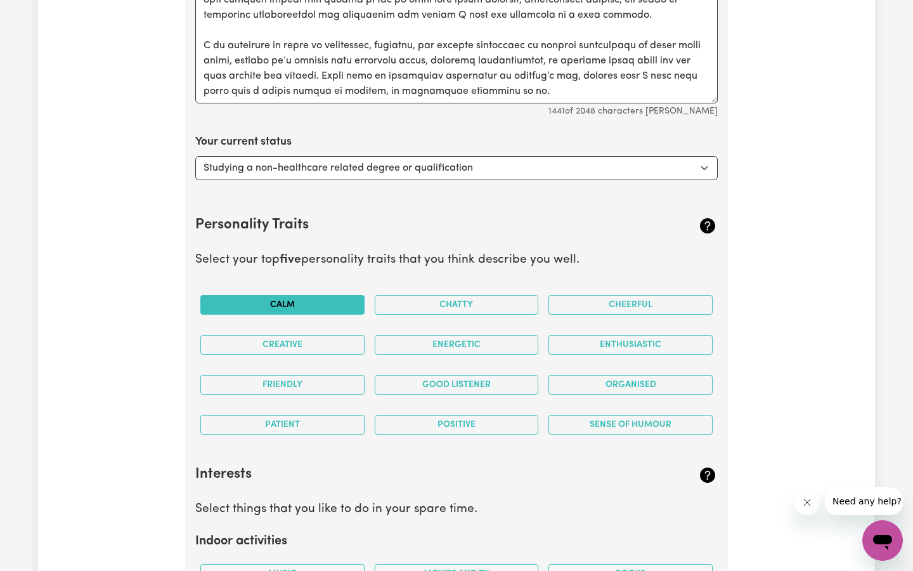
click at [321, 306] on button "Calm" at bounding box center [282, 305] width 164 height 20
click at [313, 347] on button "Creative" at bounding box center [282, 345] width 164 height 20
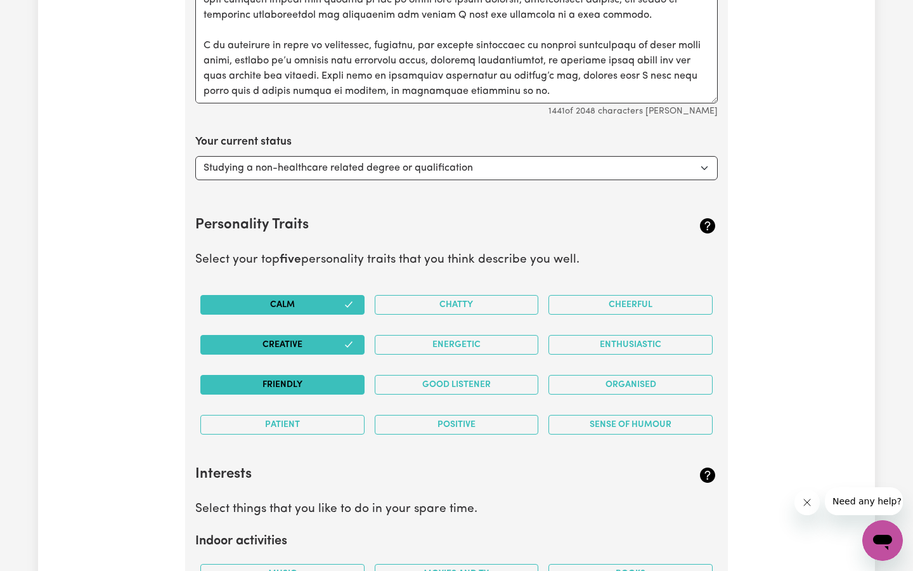
click at [322, 388] on button "Friendly" at bounding box center [282, 385] width 164 height 20
click at [325, 429] on button "Patient" at bounding box center [282, 425] width 164 height 20
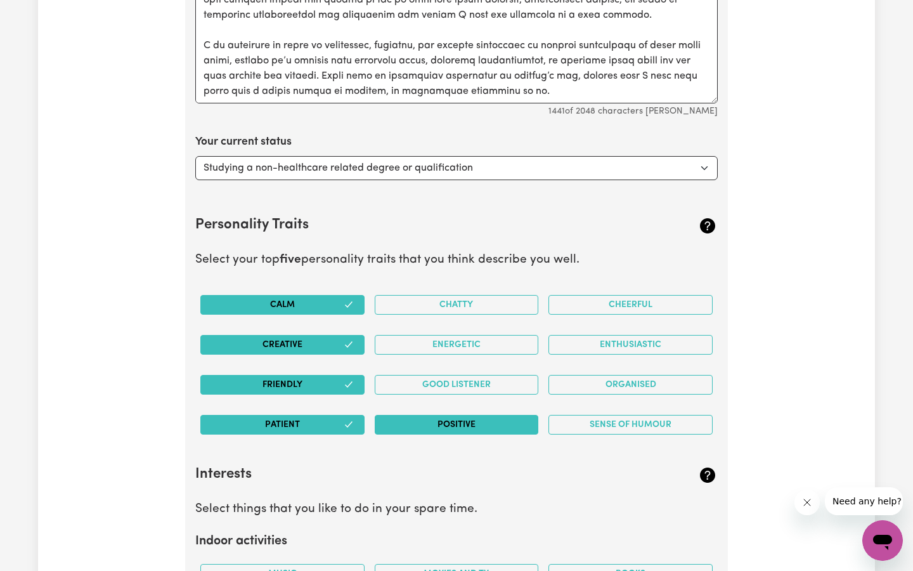
click at [443, 428] on button "Positive" at bounding box center [457, 425] width 164 height 20
click at [447, 384] on button "Good Listener" at bounding box center [457, 385] width 164 height 20
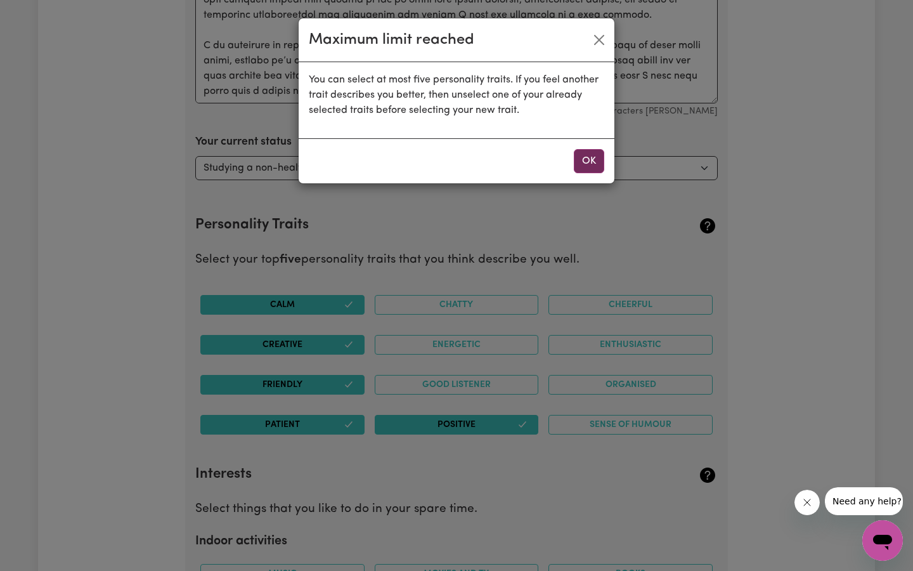
click at [593, 152] on button "OK" at bounding box center [589, 161] width 30 height 24
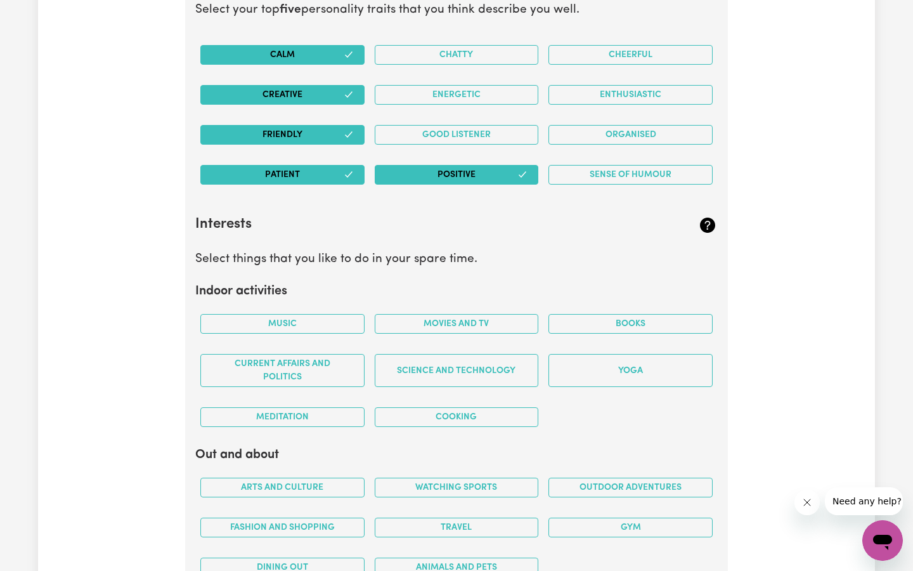
scroll to position [2077, 0]
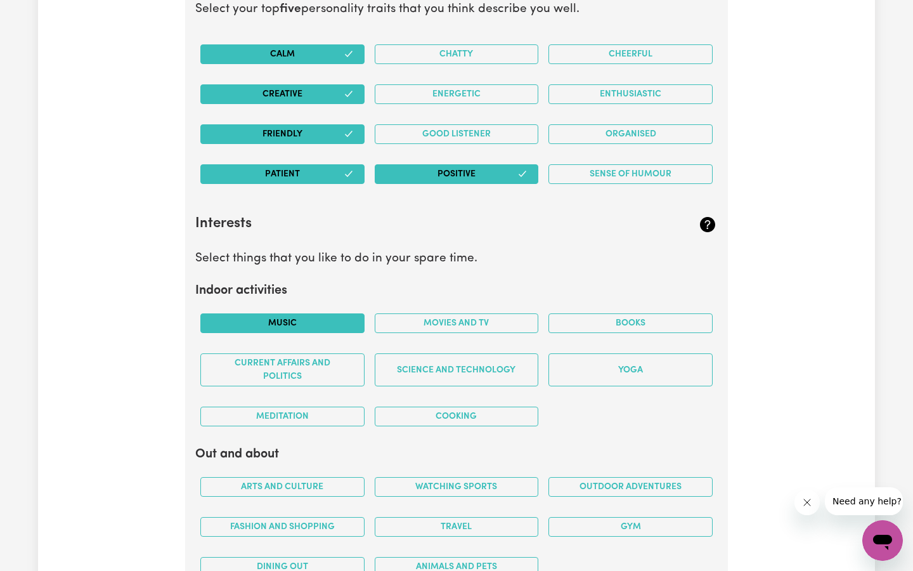
click at [336, 322] on button "Music" at bounding box center [282, 323] width 164 height 20
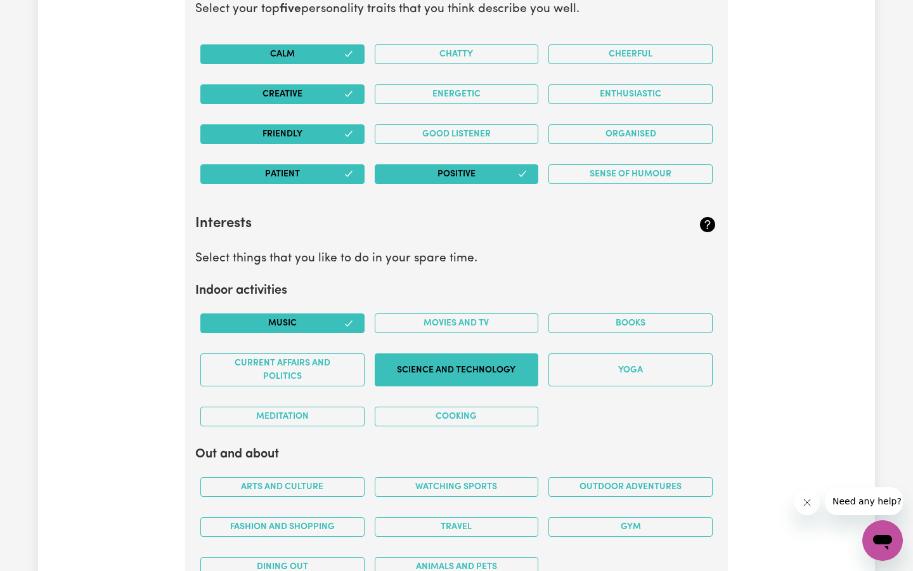
click at [476, 360] on button "Science and Technology" at bounding box center [457, 369] width 164 height 33
click at [476, 322] on button "Movies and TV" at bounding box center [457, 323] width 164 height 20
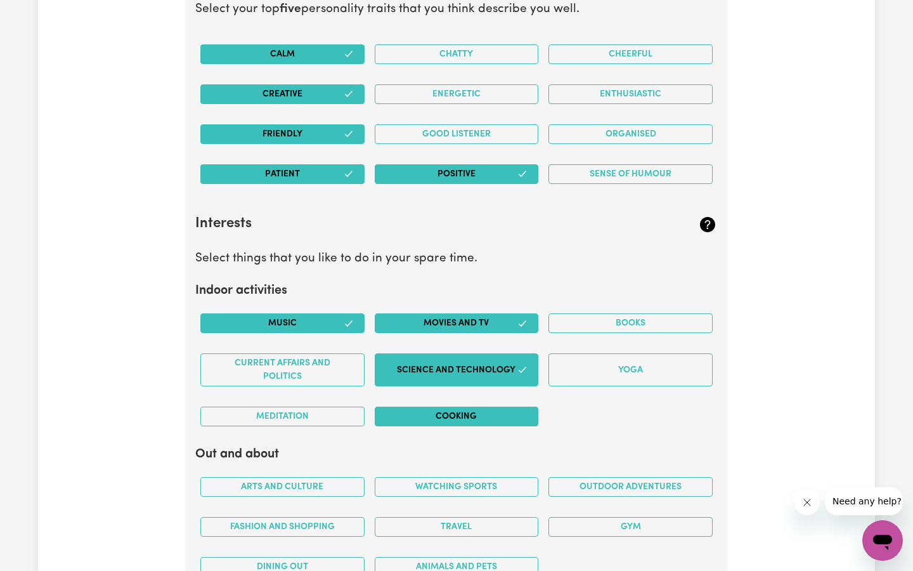
click at [469, 421] on button "Cooking" at bounding box center [457, 417] width 164 height 20
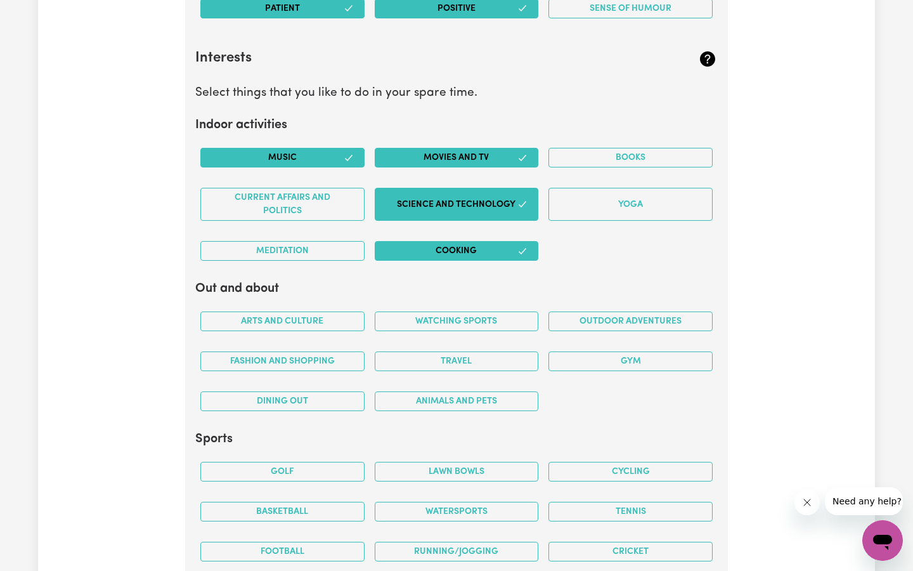
scroll to position [2244, 0]
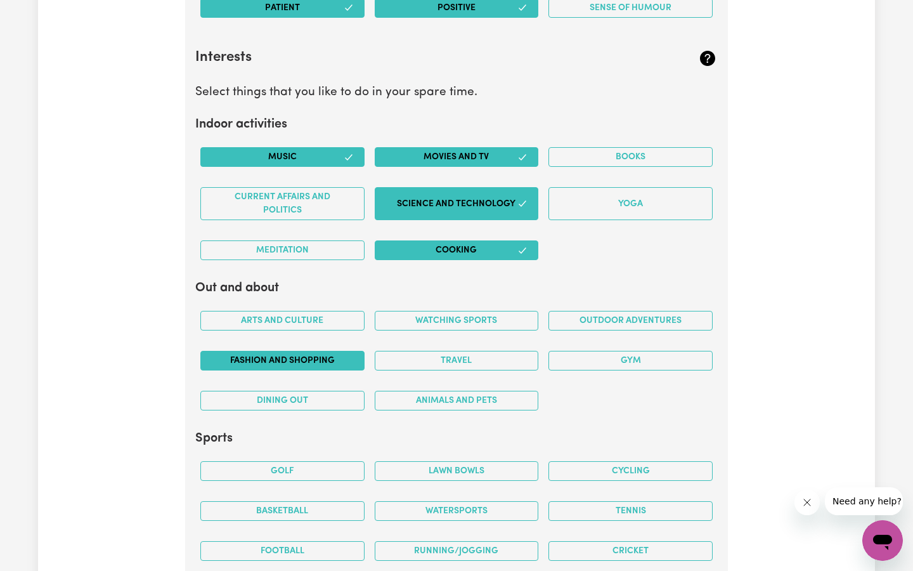
click at [322, 363] on button "Fashion and shopping" at bounding box center [282, 361] width 164 height 20
click at [320, 411] on div "Dining out" at bounding box center [282, 401] width 174 height 40
click at [320, 404] on button "Dining out" at bounding box center [282, 401] width 164 height 20
click at [320, 405] on button "Dining out" at bounding box center [282, 401] width 164 height 20
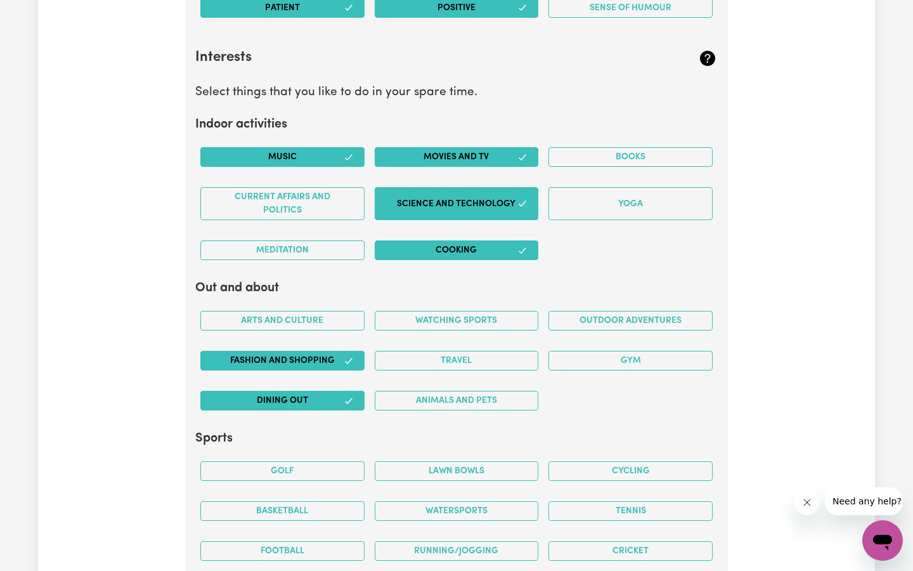
click at [322, 409] on button "Dining out" at bounding box center [282, 401] width 164 height 20
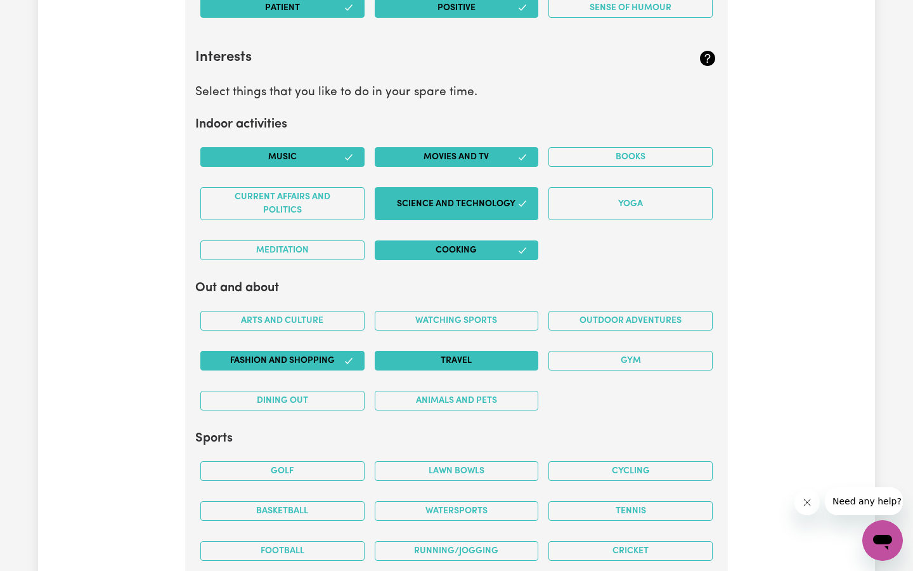
click at [513, 358] on button "Travel" at bounding box center [457, 361] width 164 height 20
click at [305, 319] on button "Arts and Culture" at bounding box center [282, 321] width 164 height 20
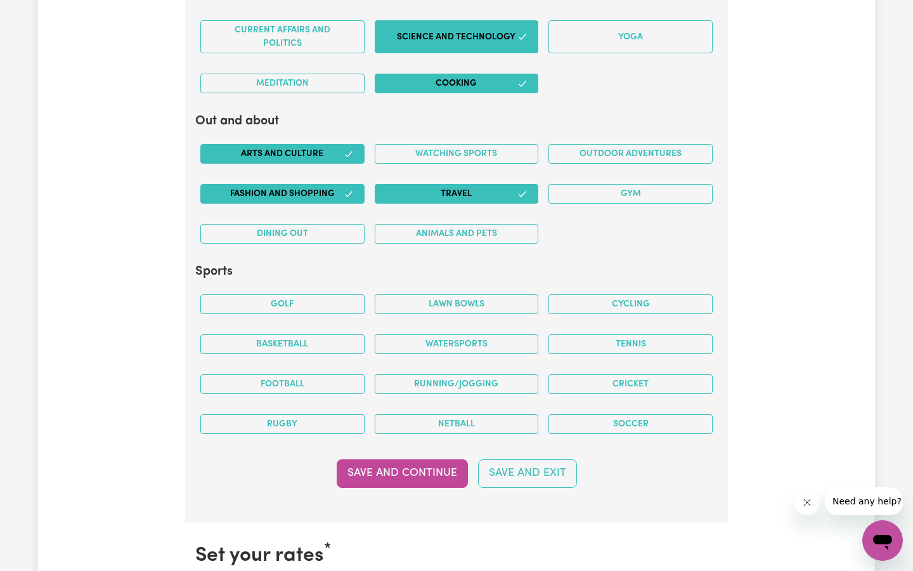
scroll to position [2433, 0]
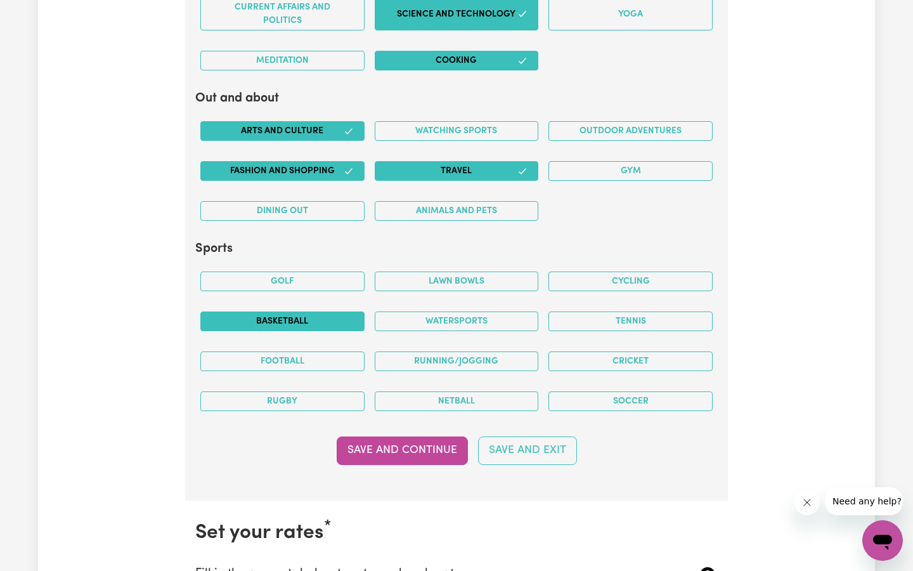
click at [339, 325] on button "Basketball" at bounding box center [282, 321] width 164 height 20
click at [681, 358] on button "Cricket" at bounding box center [631, 361] width 164 height 20
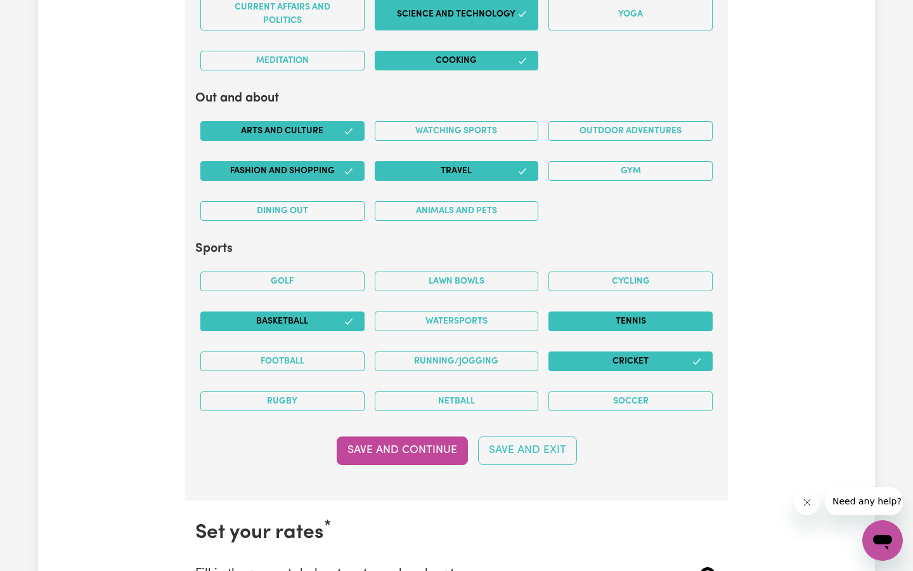
click at [685, 319] on button "Tennis" at bounding box center [631, 321] width 164 height 20
click at [439, 445] on button "Save and Continue" at bounding box center [402, 450] width 131 height 28
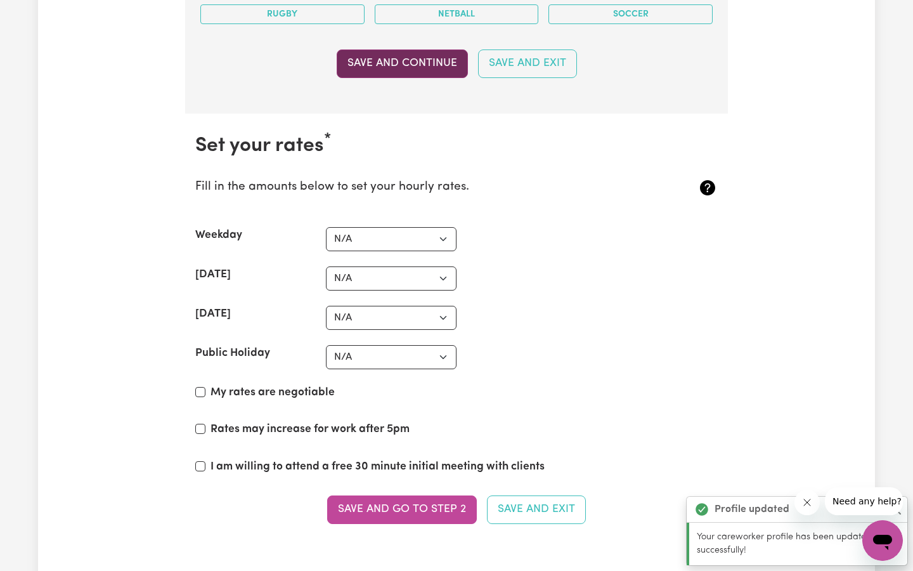
scroll to position [2812, 0]
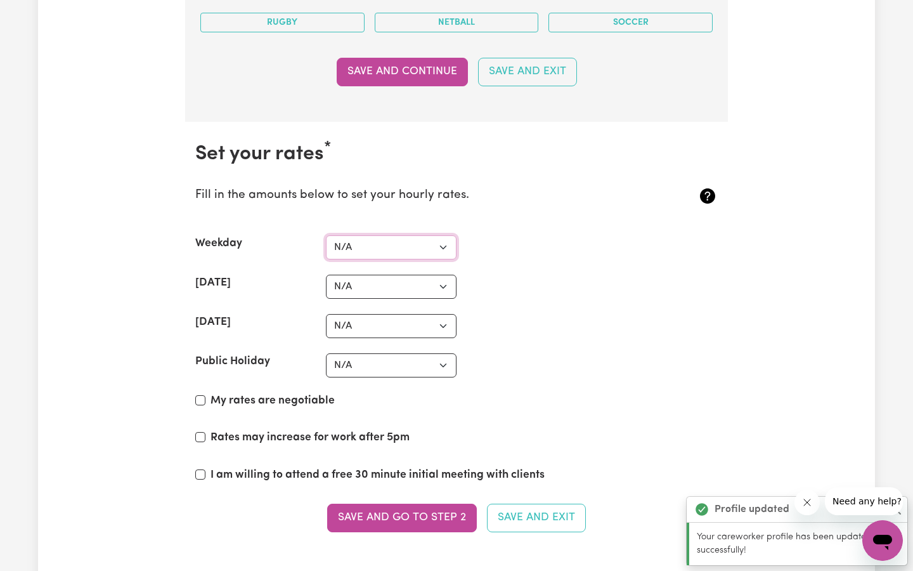
click at [434, 248] on select "N/A $37 $38 $39 $40 $41 $42 $43 $44 $45 $46 $47 $48 $49 $50 $51 $52 $53 $54 $55…" at bounding box center [391, 247] width 131 height 24
select select "40"
click at [389, 288] on select "N/A $37 $38 $39 $40 $41 $42 $43 $44 $45 $46 $47 $48 $49 $50 $51 $52 $53 $54 $55…" at bounding box center [391, 287] width 131 height 24
select select "40"
click at [370, 322] on select "N/A $37 $38 $39 $40 $41 $42 $43 $44 $45 $46 $47 $48 $49 $50 $51 $52 $53 $54 $55…" at bounding box center [391, 326] width 131 height 24
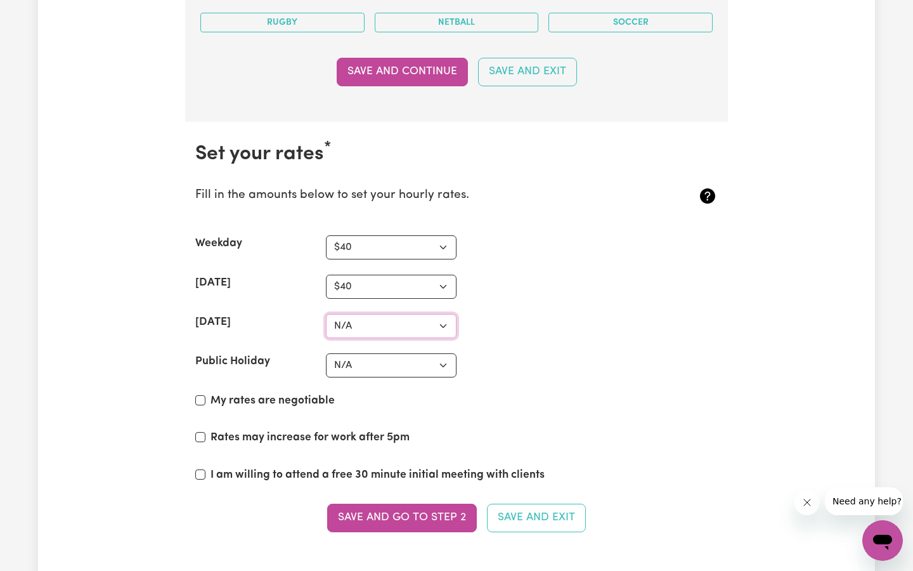
select select "45"
click at [377, 368] on select "N/A $37 $38 $39 $40 $41 $42 $43 $44 $45 $46 $47 $48 $49 $50 $51 $52 $53 $54 $55…" at bounding box center [391, 365] width 131 height 24
select select "100"
click at [200, 400] on input "My rates are negotiable" at bounding box center [200, 400] width 10 height 10
checkbox input "true"
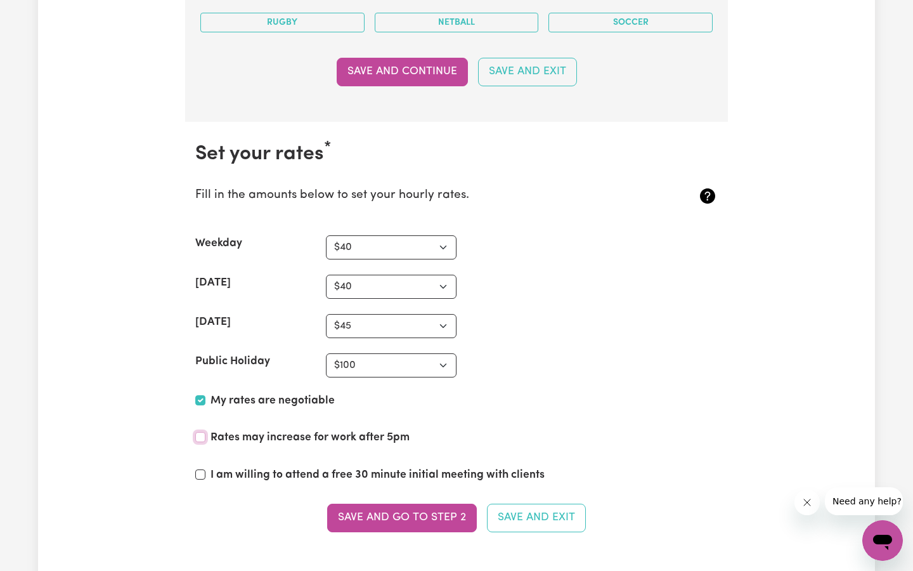
click at [197, 438] on input "Rates may increase for work after 5pm" at bounding box center [200, 437] width 10 height 10
checkbox input "true"
click at [200, 476] on input "I am willing to attend a free 30 minute initial meeting with clients" at bounding box center [200, 474] width 10 height 10
checkbox input "true"
click at [429, 518] on button "Save and go to Step 2" at bounding box center [402, 518] width 150 height 28
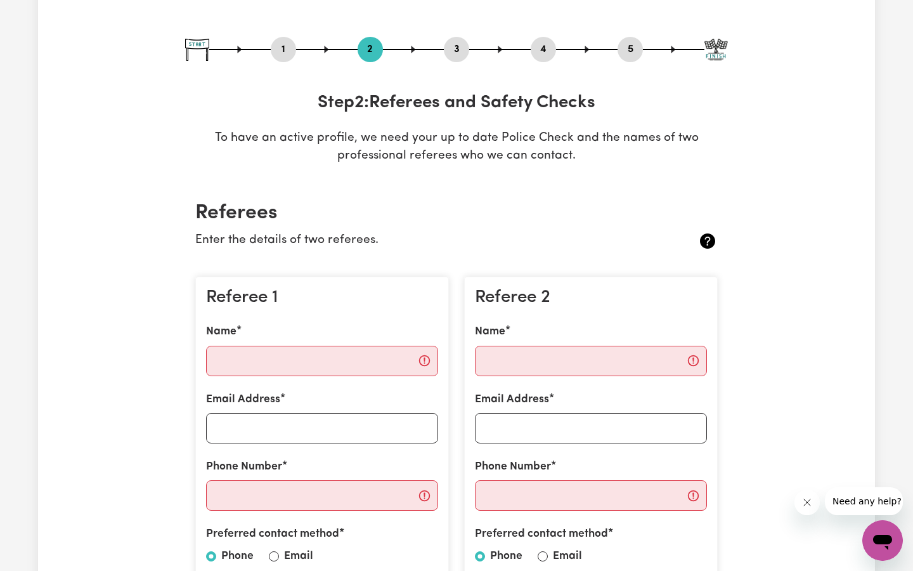
scroll to position [116, 0]
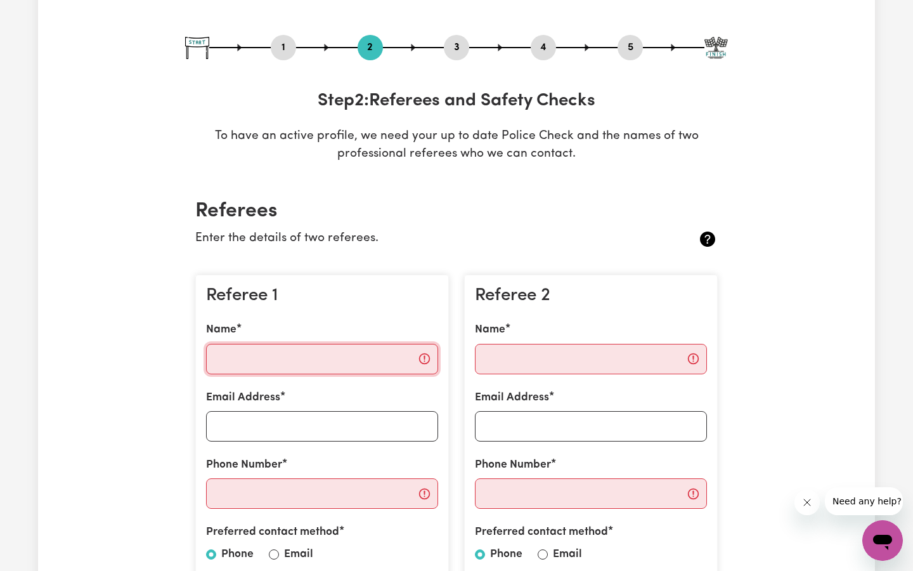
click at [377, 354] on input "Name" at bounding box center [322, 359] width 232 height 30
type input "[PERSON_NAME]"
type input "[PERSON_NAME][EMAIL_ADDRESS][PERSON_NAME][PERSON_NAME][DOMAIN_NAME]"
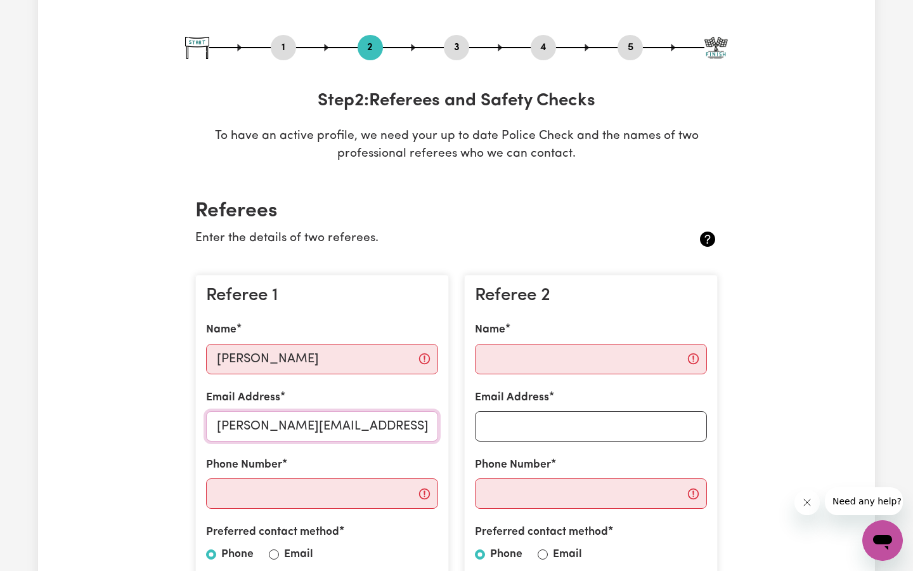
type input "0469056713"
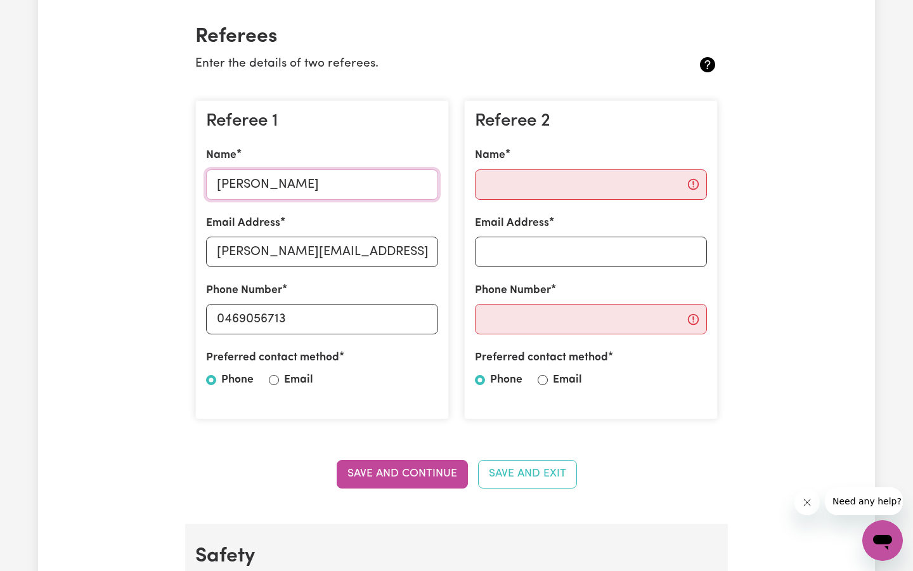
scroll to position [291, 0]
click at [277, 374] on div at bounding box center [274, 379] width 10 height 15
click at [276, 380] on input "Email" at bounding box center [274, 379] width 10 height 10
radio input "true"
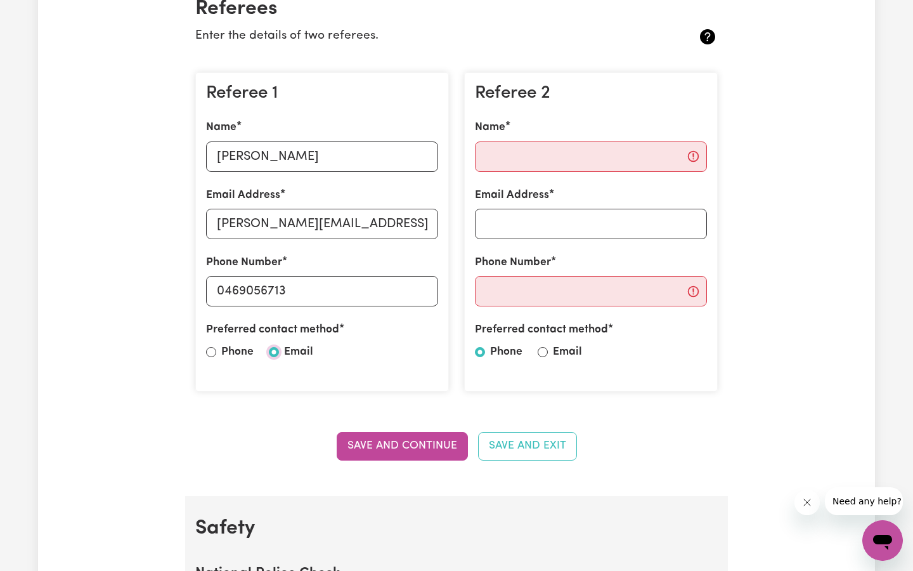
scroll to position [319, 0]
click at [421, 450] on button "Save and Continue" at bounding box center [402, 445] width 131 height 28
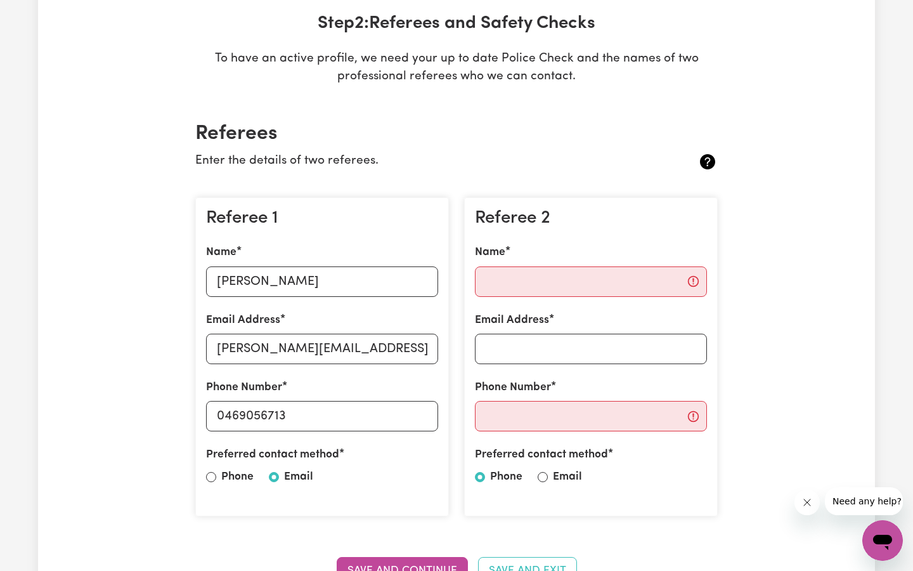
scroll to position [0, 0]
